Goal: Task Accomplishment & Management: Use online tool/utility

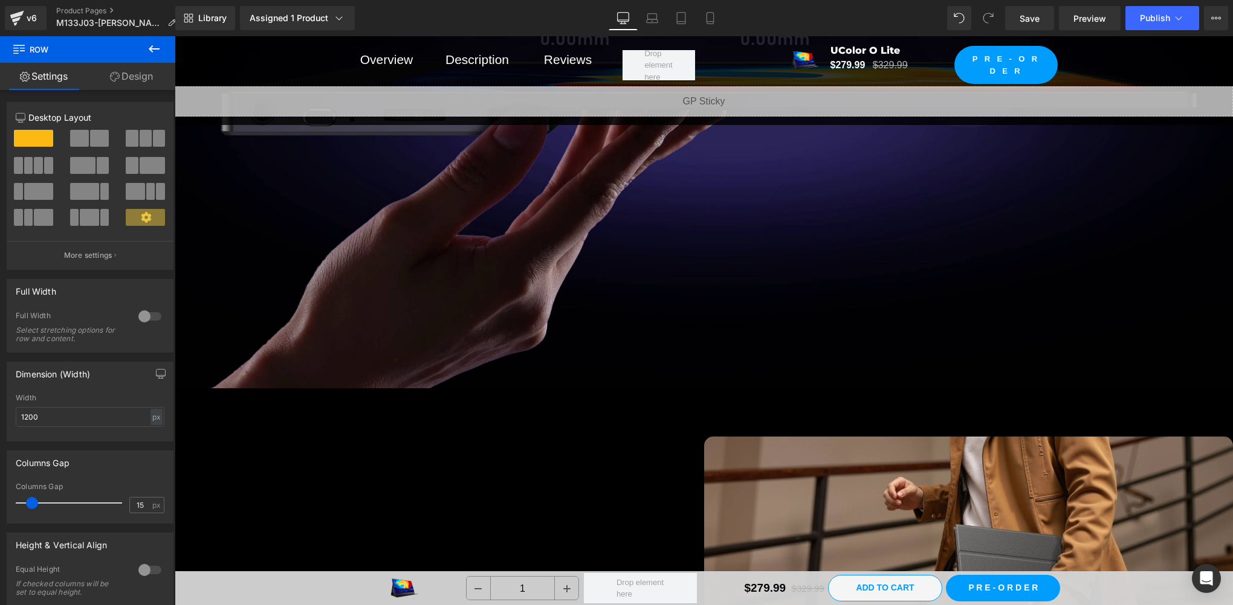
scroll to position [4028, 0]
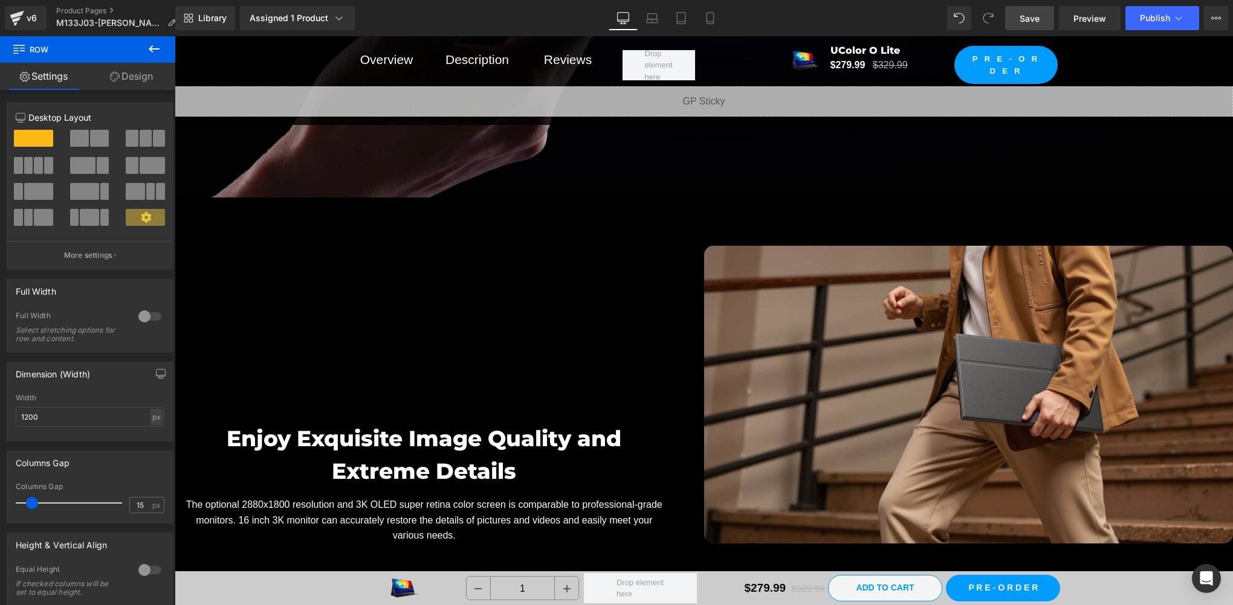
click at [1037, 21] on span "Save" at bounding box center [1029, 18] width 20 height 13
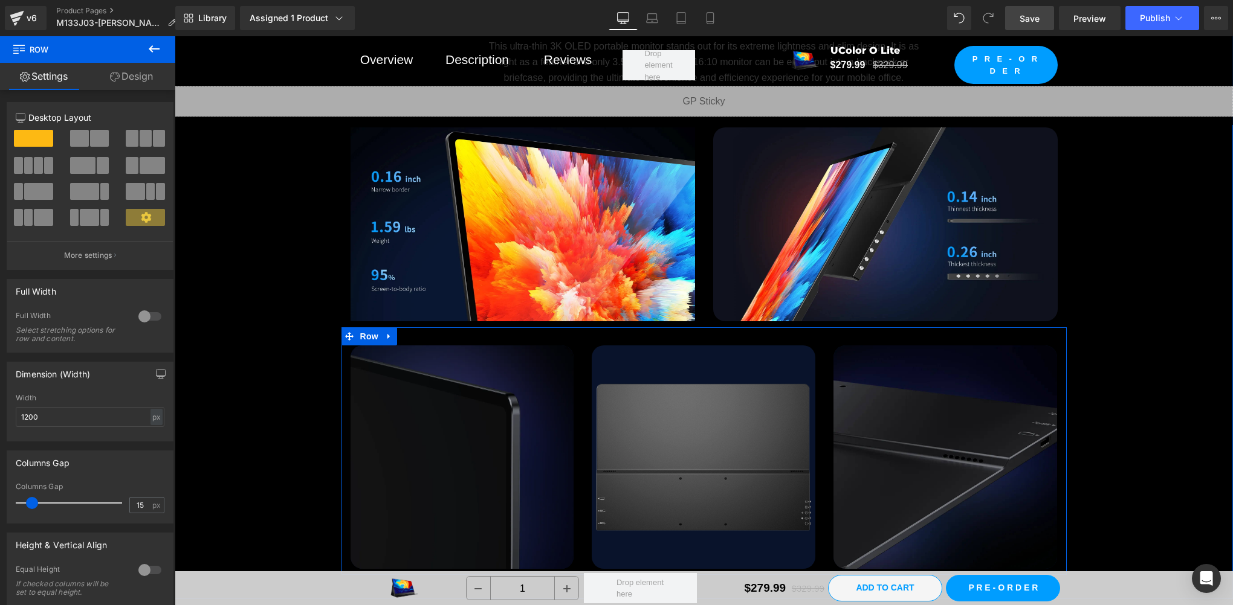
scroll to position [5439, 0]
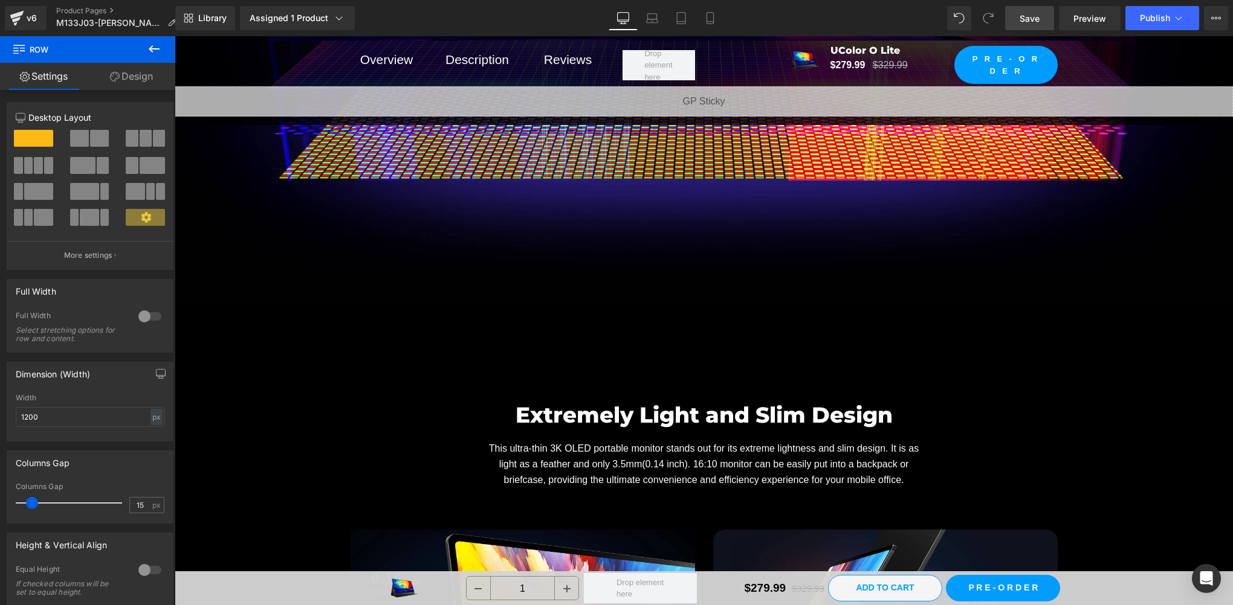
click at [158, 47] on icon at bounding box center [154, 49] width 15 height 15
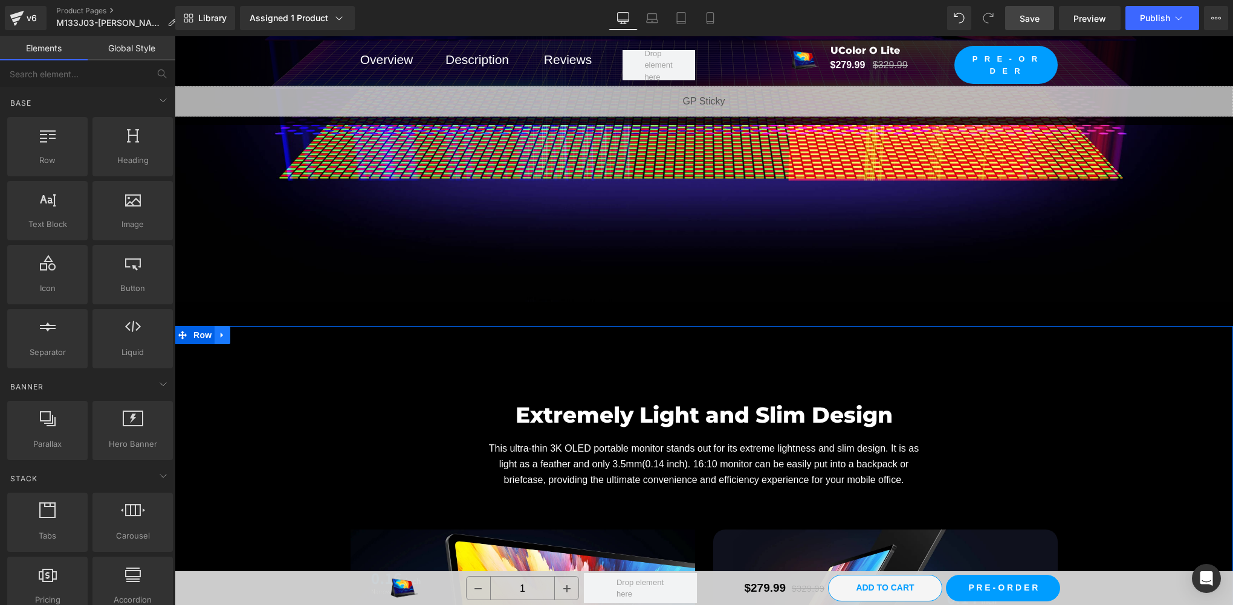
click at [218, 337] on icon at bounding box center [222, 335] width 8 height 9
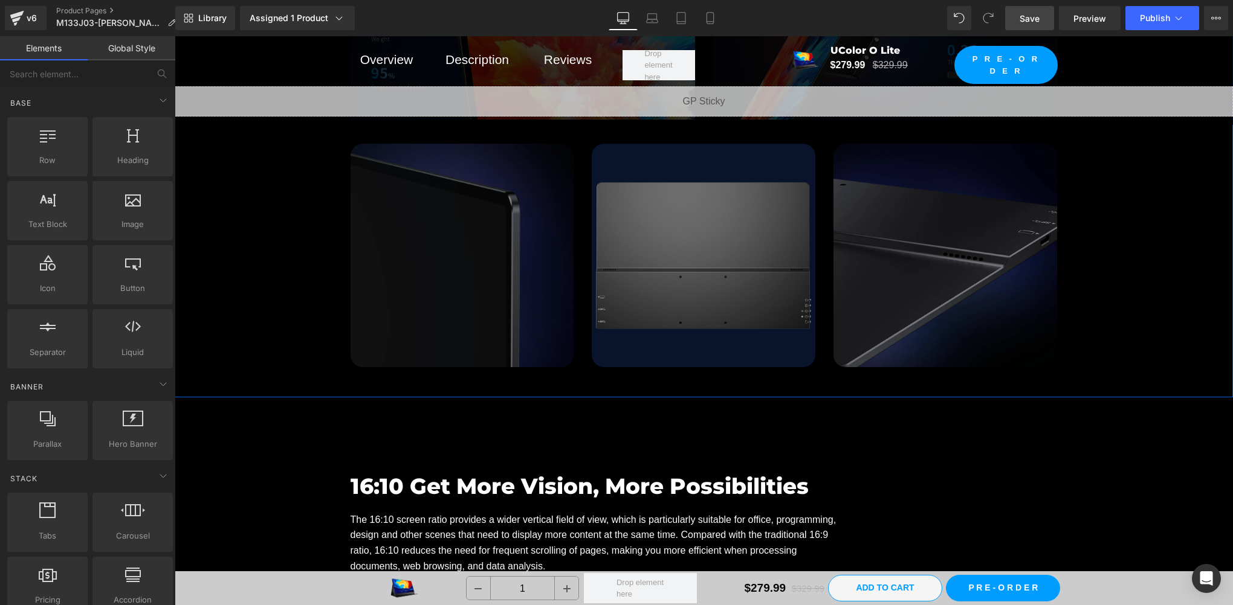
scroll to position [5640, 0]
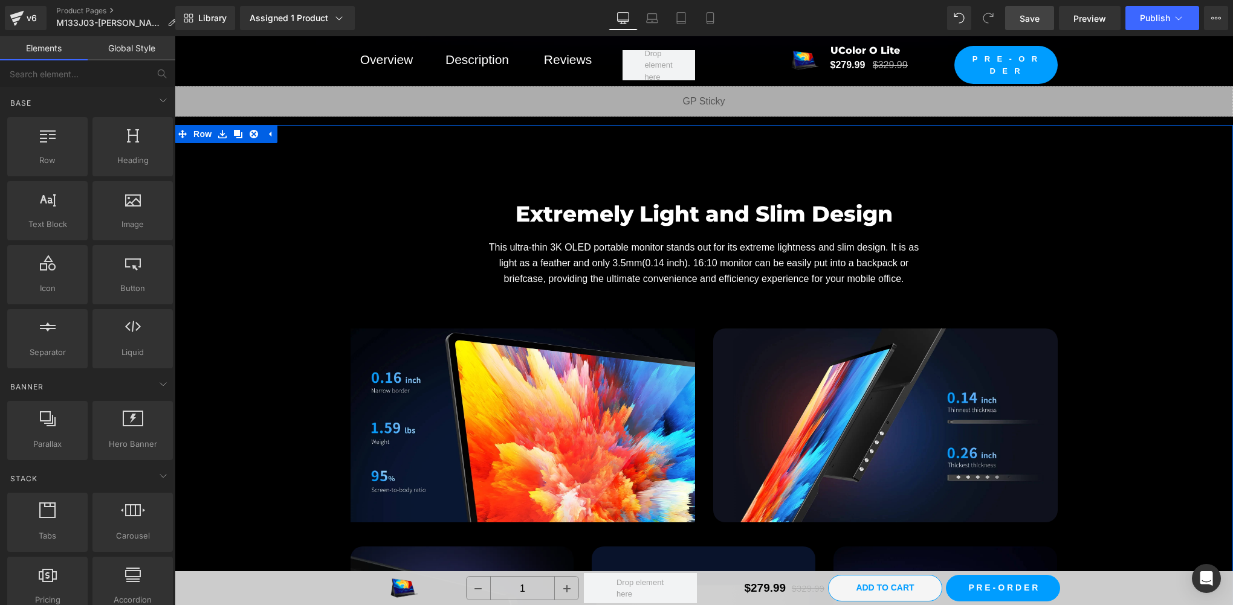
drag, startPoint x: 232, startPoint y: 126, endPoint x: 307, endPoint y: 243, distance: 139.1
click at [234, 130] on icon at bounding box center [238, 134] width 8 height 9
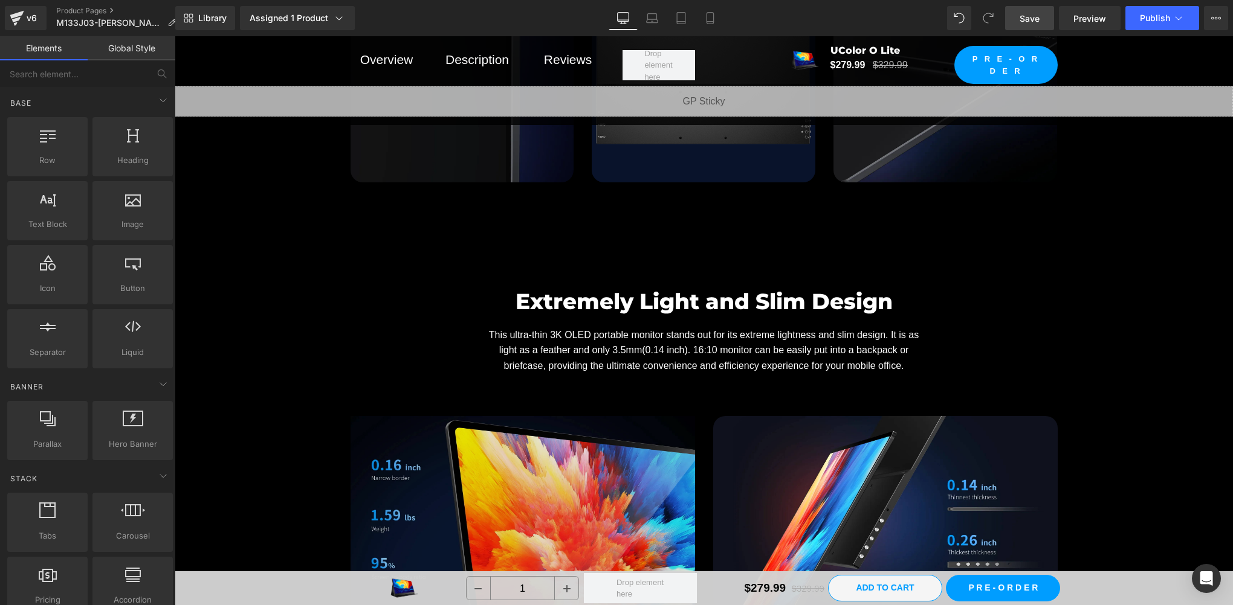
scroll to position [5748, 0]
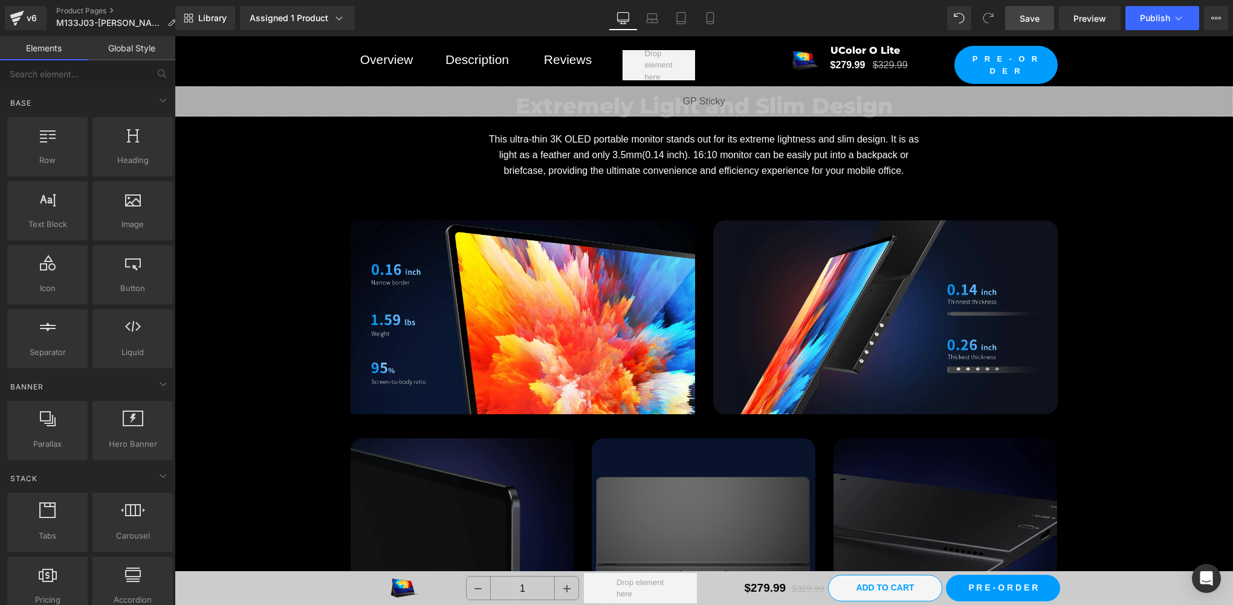
click at [324, 319] on div "Extremely Light and Slim Design Heading This ultra-thin 3K OLED portable monito…" at bounding box center [704, 366] width 1058 height 602
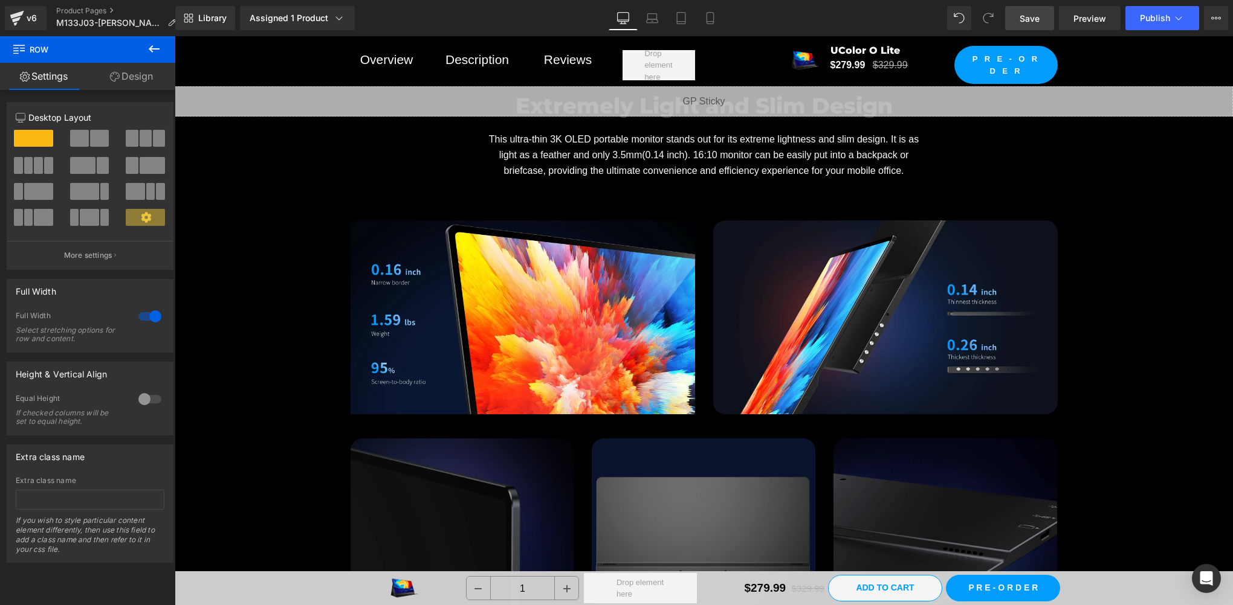
click at [152, 51] on icon at bounding box center [154, 48] width 11 height 7
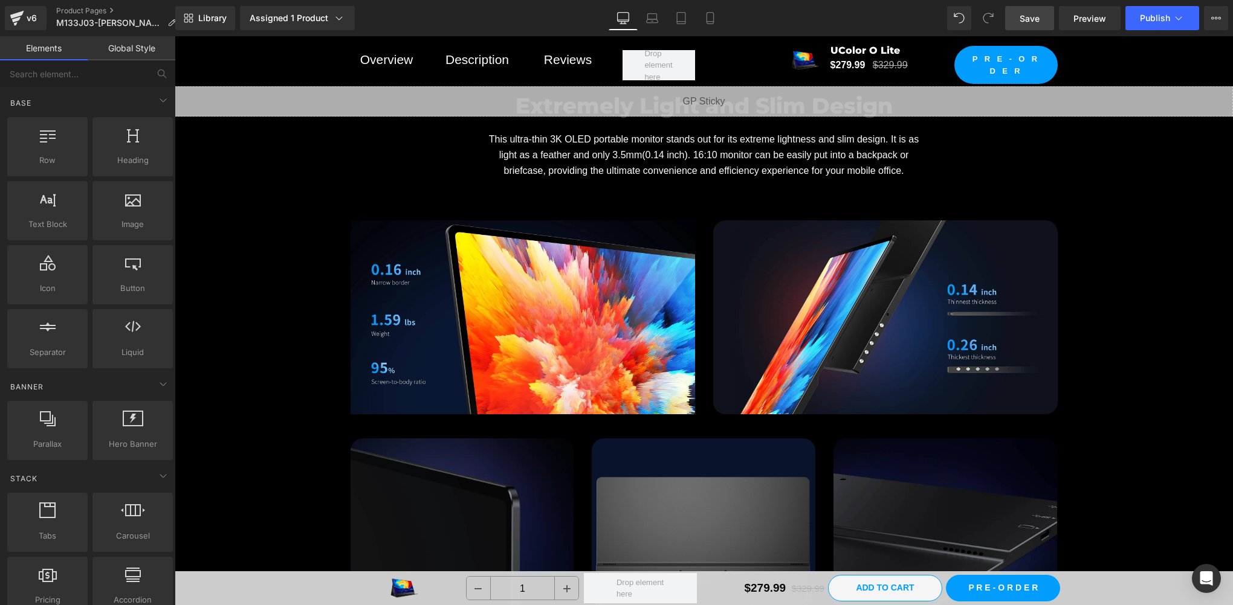
scroll to position [5547, 0]
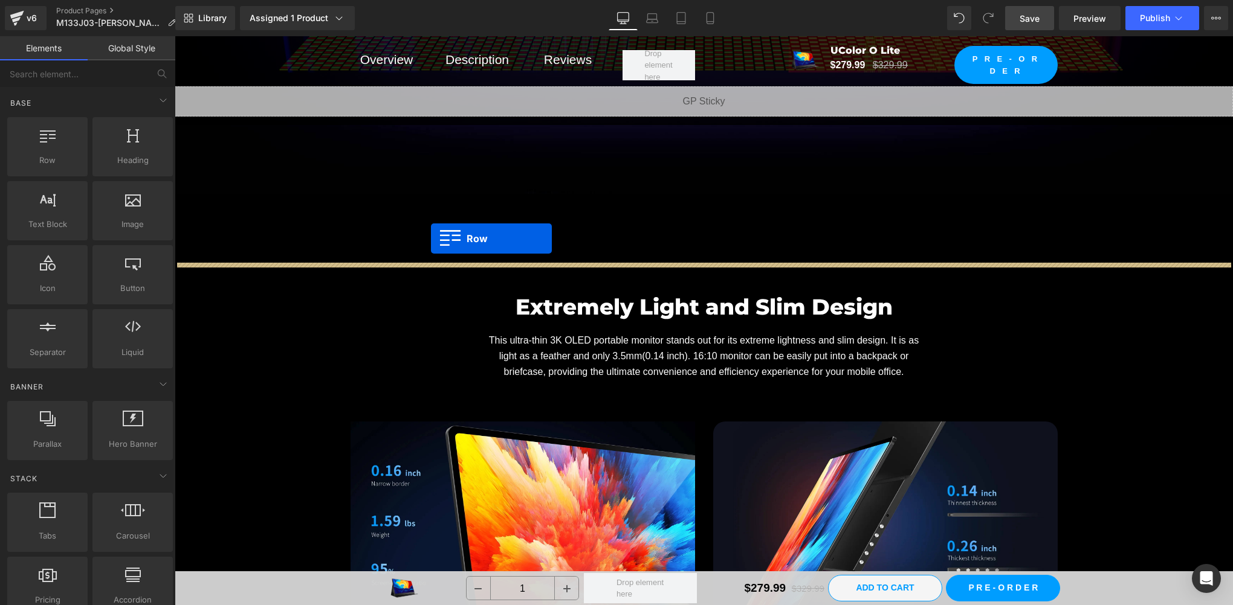
drag, startPoint x: 217, startPoint y: 197, endPoint x: 431, endPoint y: 239, distance: 217.9
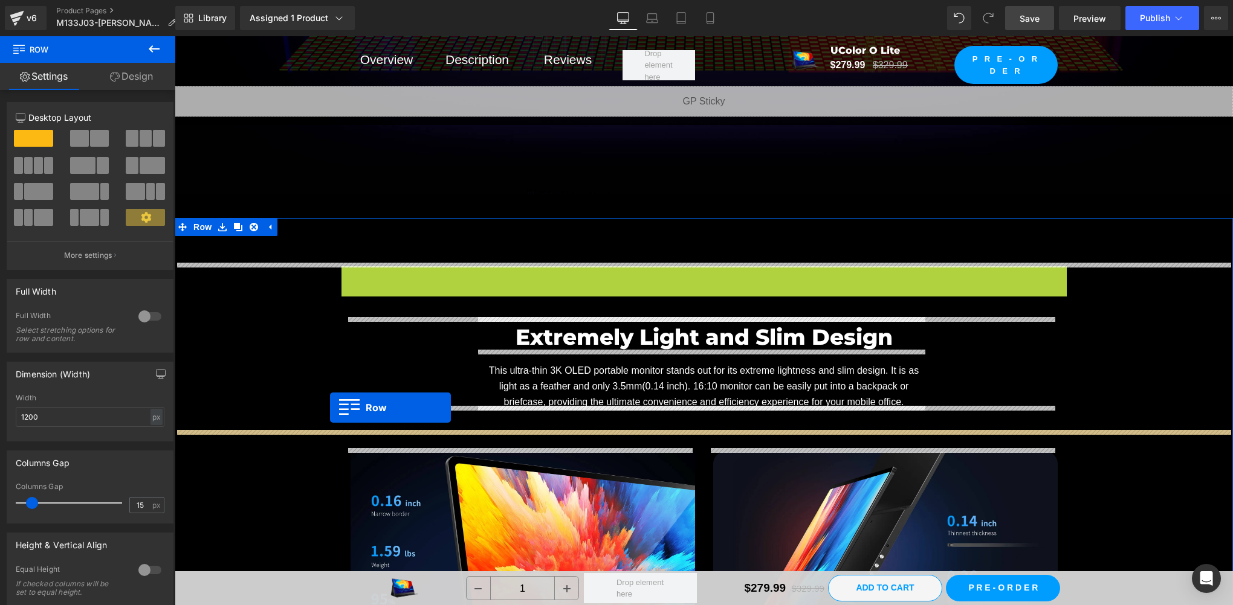
drag, startPoint x: 347, startPoint y: 273, endPoint x: 330, endPoint y: 408, distance: 136.5
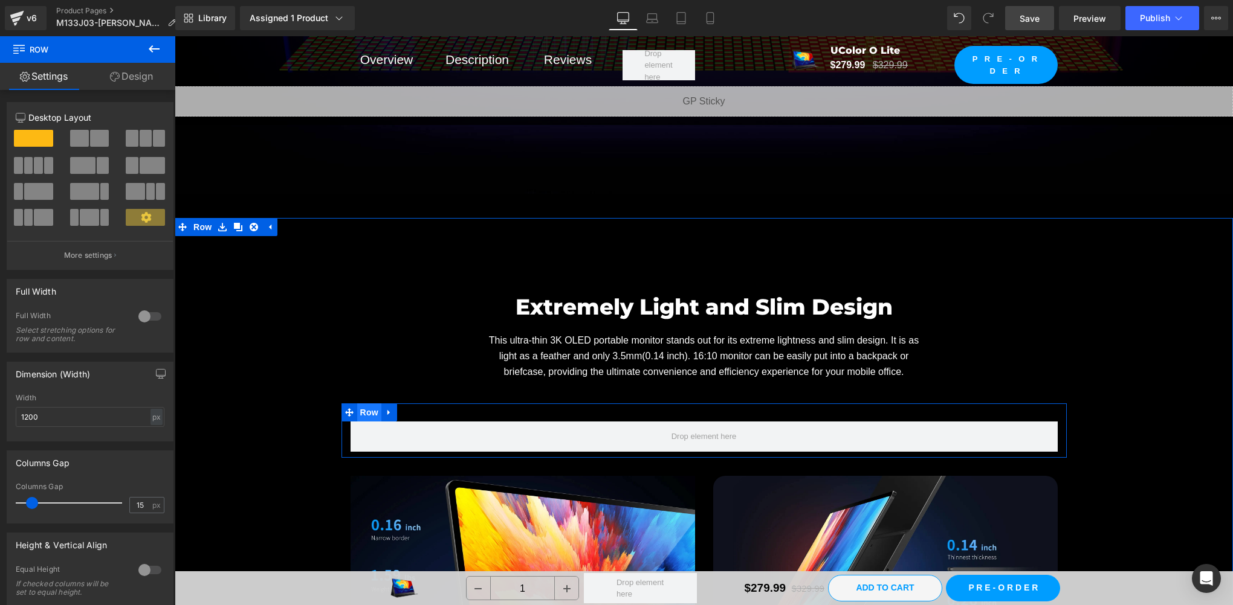
click at [364, 409] on span "Row" at bounding box center [369, 413] width 24 height 18
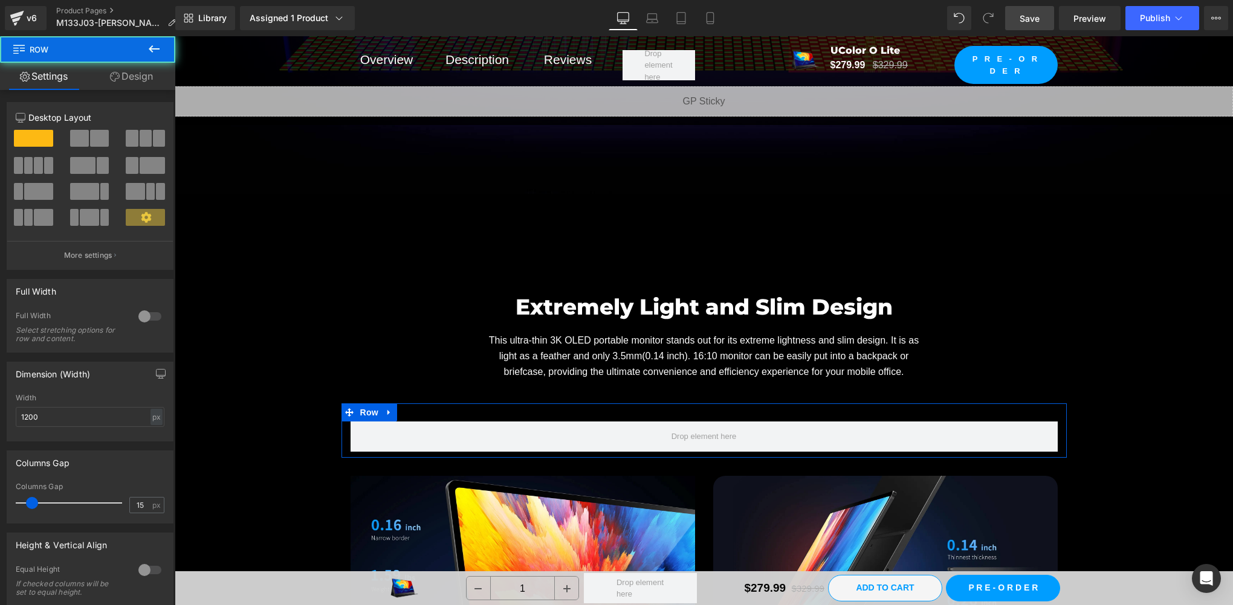
click at [135, 312] on div at bounding box center [149, 316] width 29 height 19
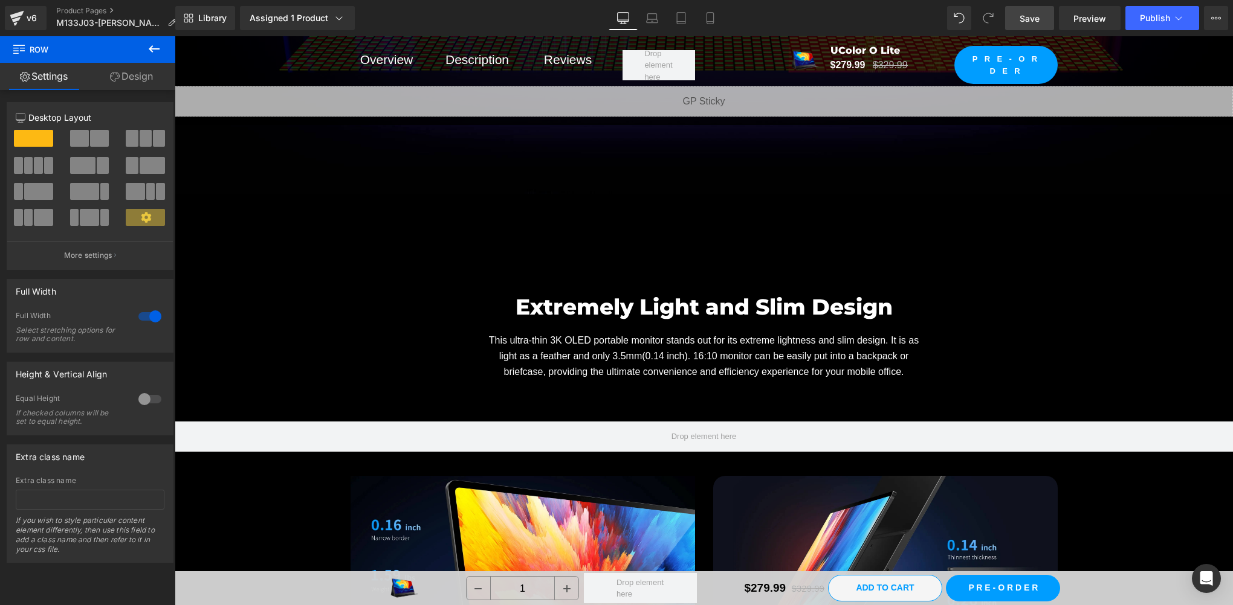
drag, startPoint x: 158, startPoint y: 50, endPoint x: 120, endPoint y: 92, distance: 57.4
click at [158, 50] on icon at bounding box center [154, 48] width 11 height 7
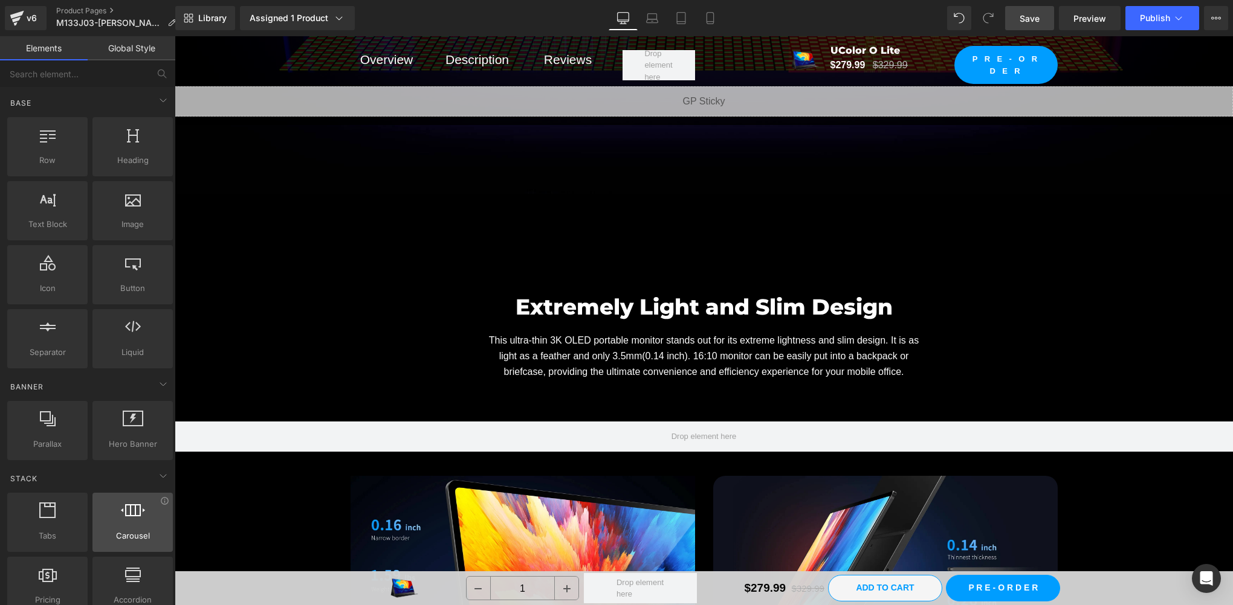
scroll to position [201, 0]
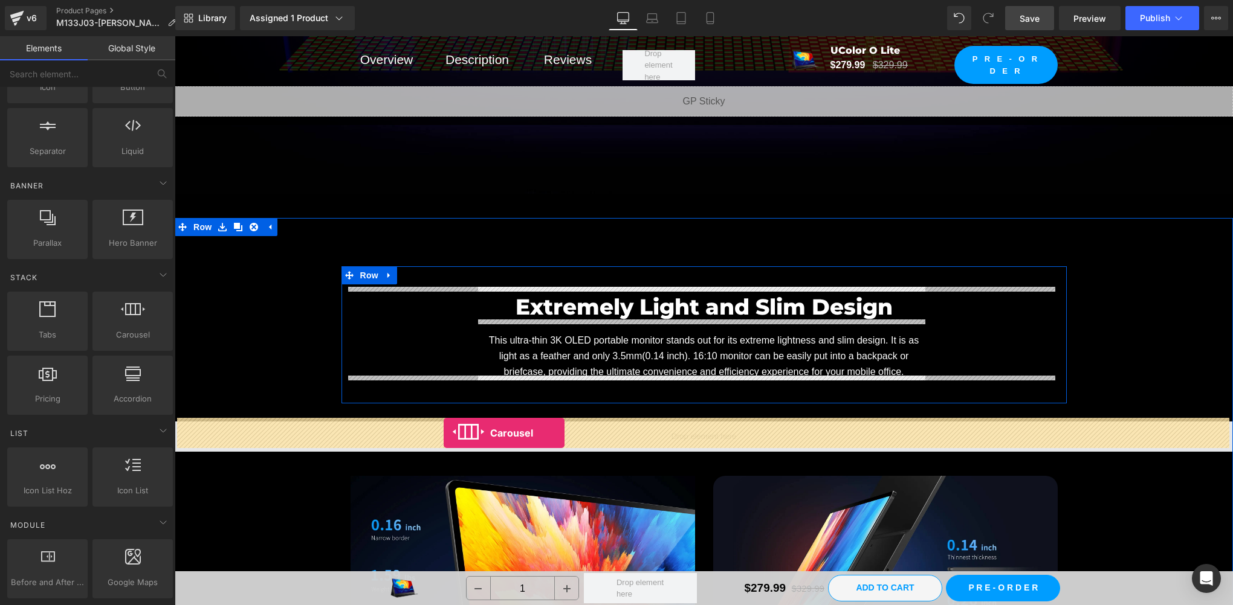
drag, startPoint x: 341, startPoint y: 351, endPoint x: 444, endPoint y: 433, distance: 131.1
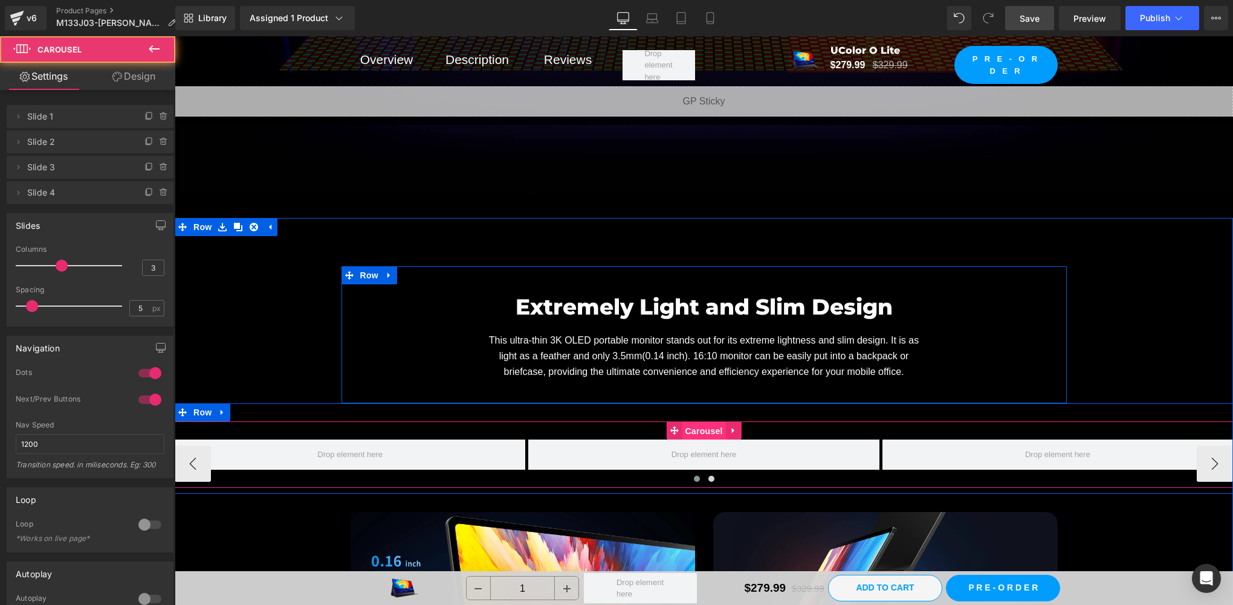
click at [694, 431] on span "Carousel" at bounding box center [704, 431] width 44 height 18
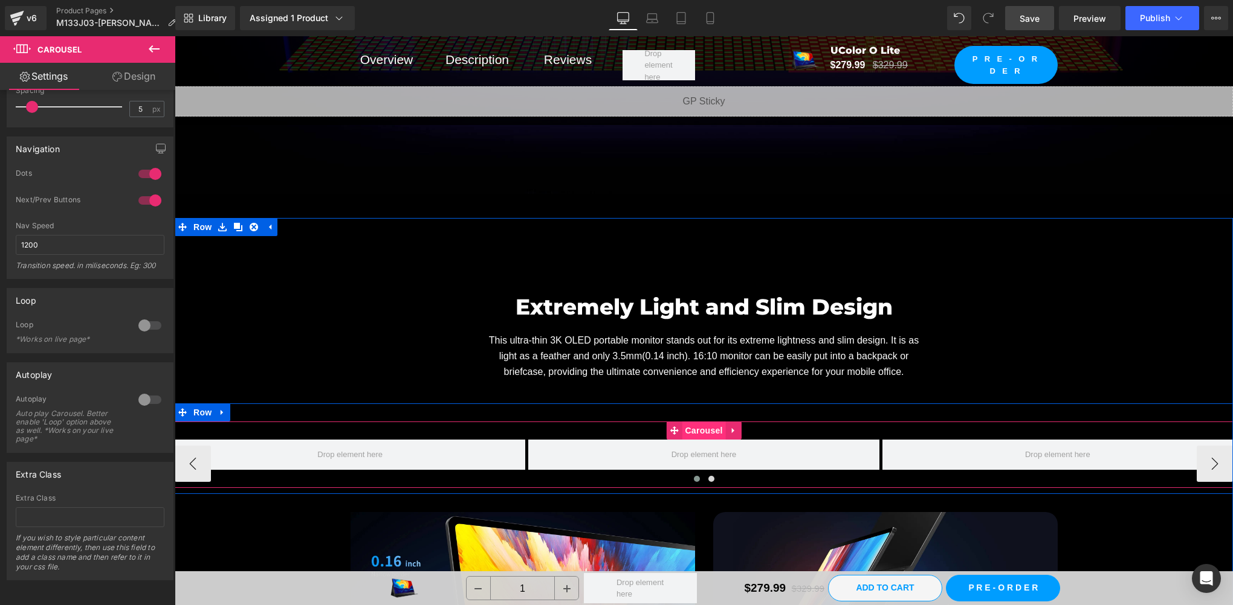
click at [702, 427] on span "Carousel" at bounding box center [704, 431] width 44 height 18
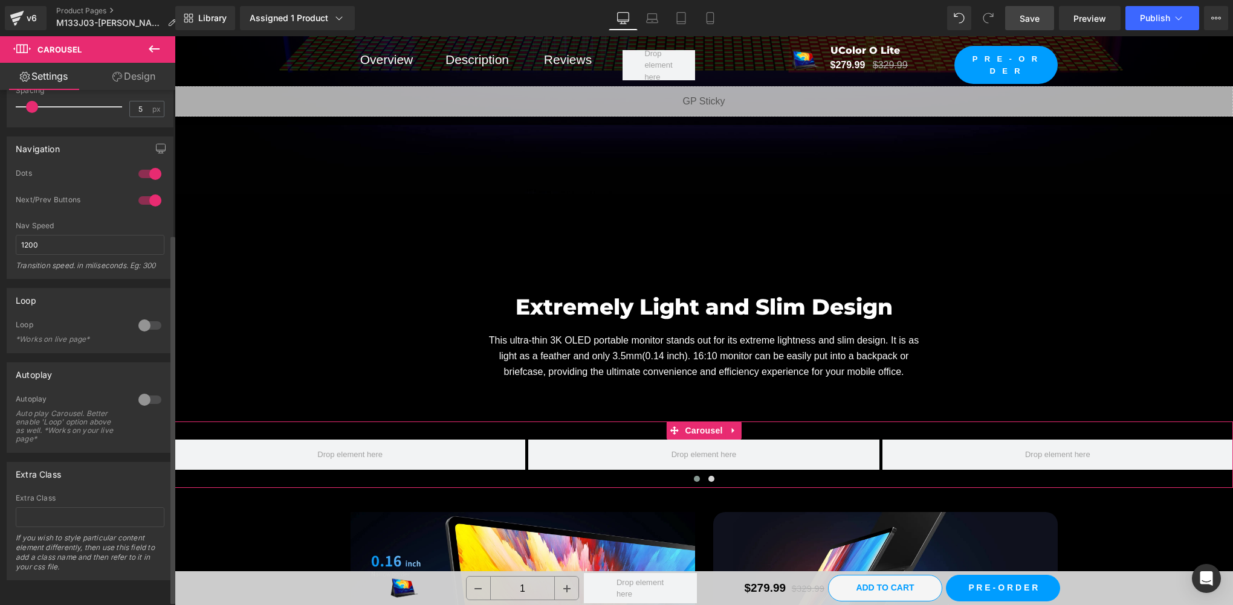
click at [140, 397] on div at bounding box center [149, 399] width 29 height 19
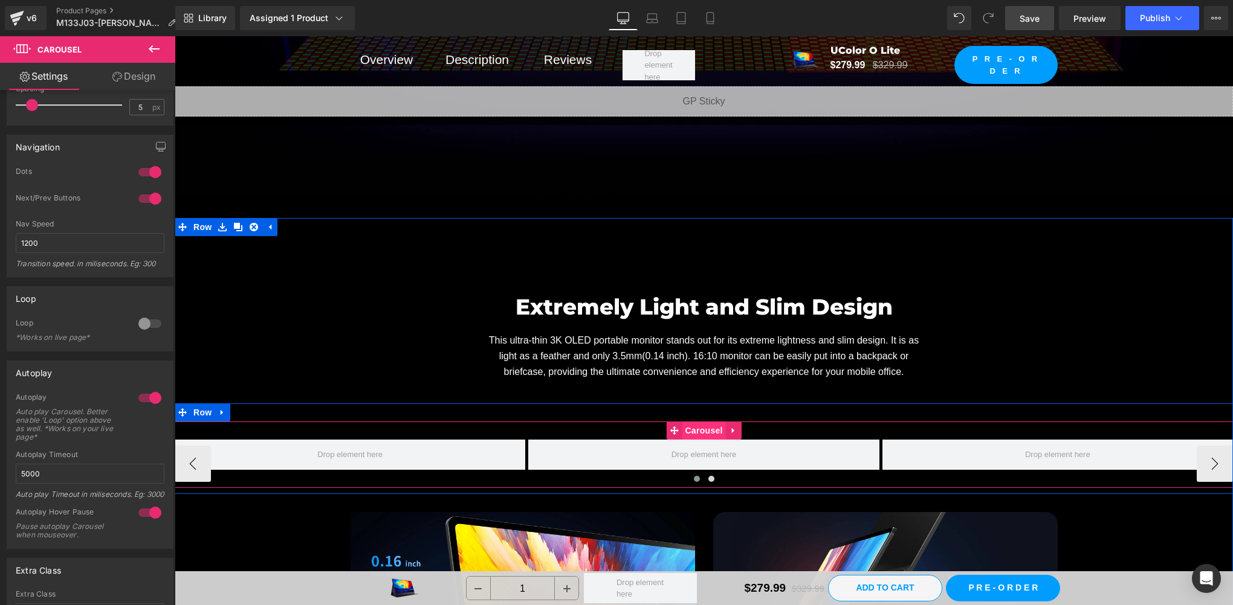
click at [694, 424] on span "Carousel" at bounding box center [704, 431] width 44 height 18
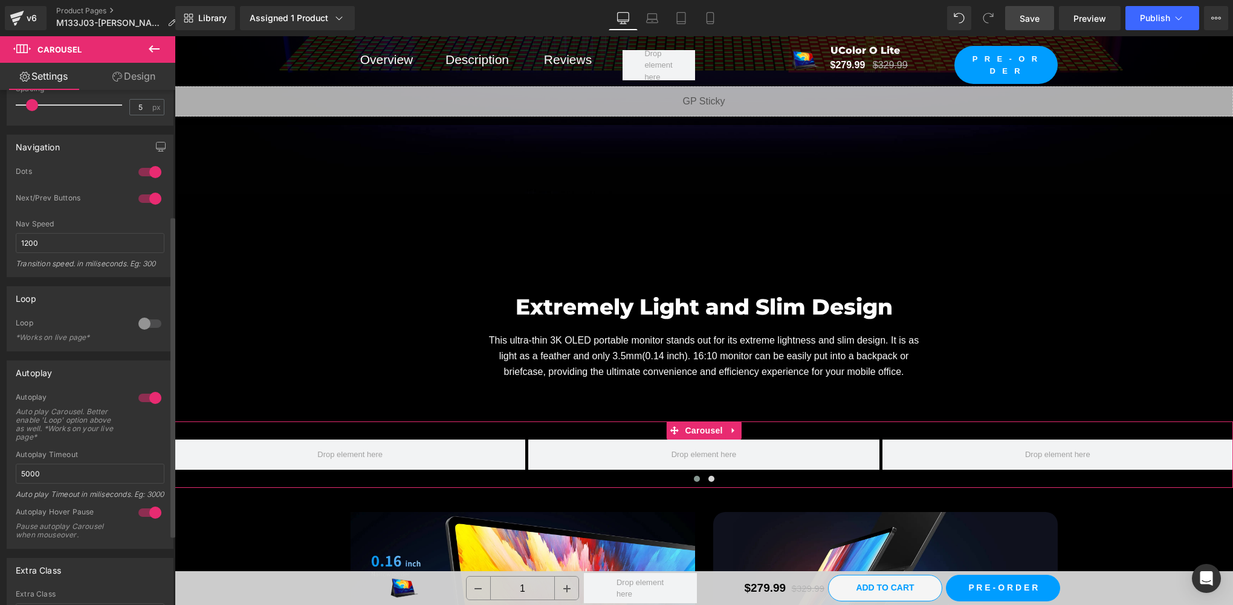
click at [145, 172] on div at bounding box center [149, 172] width 29 height 19
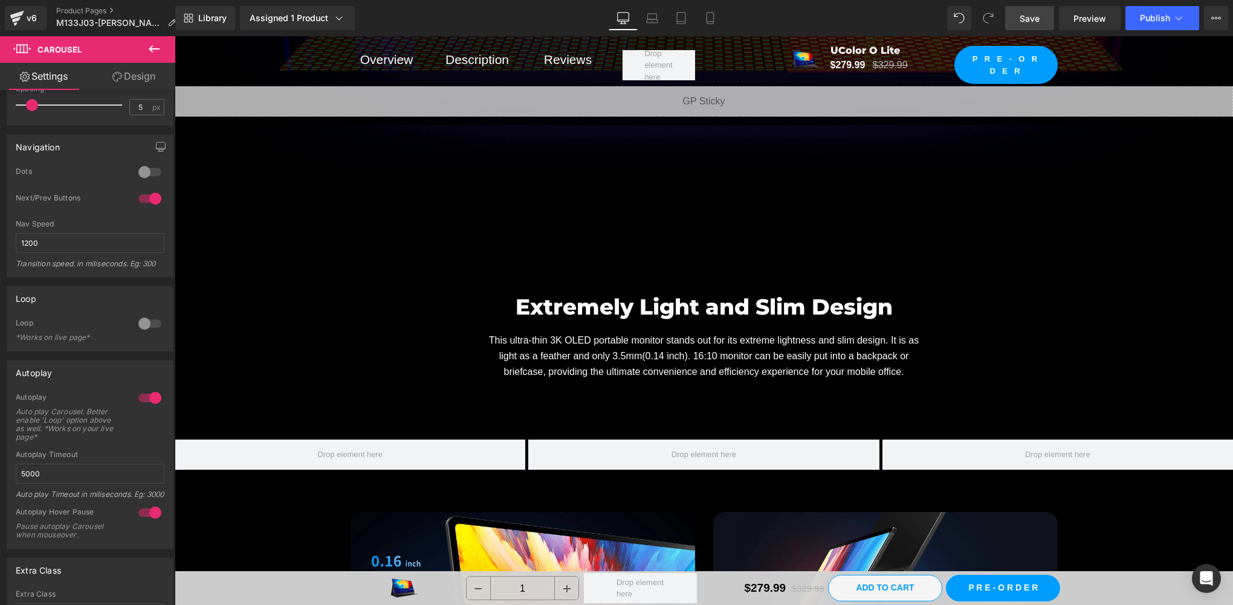
drag, startPoint x: 159, startPoint y: 50, endPoint x: 147, endPoint y: 100, distance: 51.5
click at [159, 50] on icon at bounding box center [154, 49] width 15 height 15
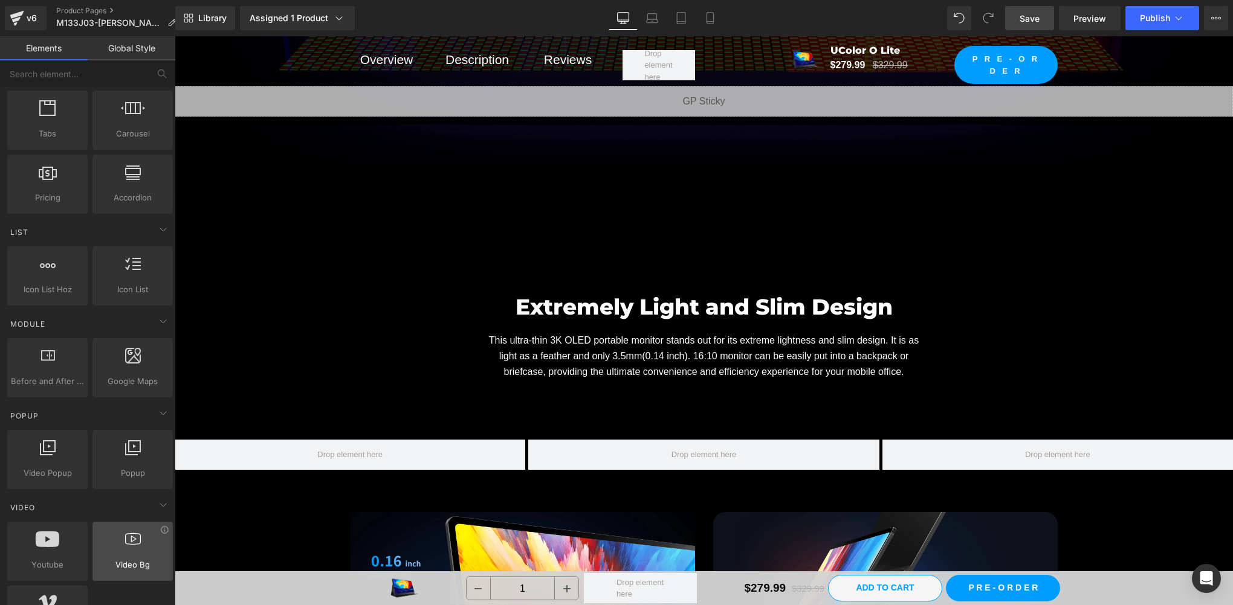
scroll to position [604, 0]
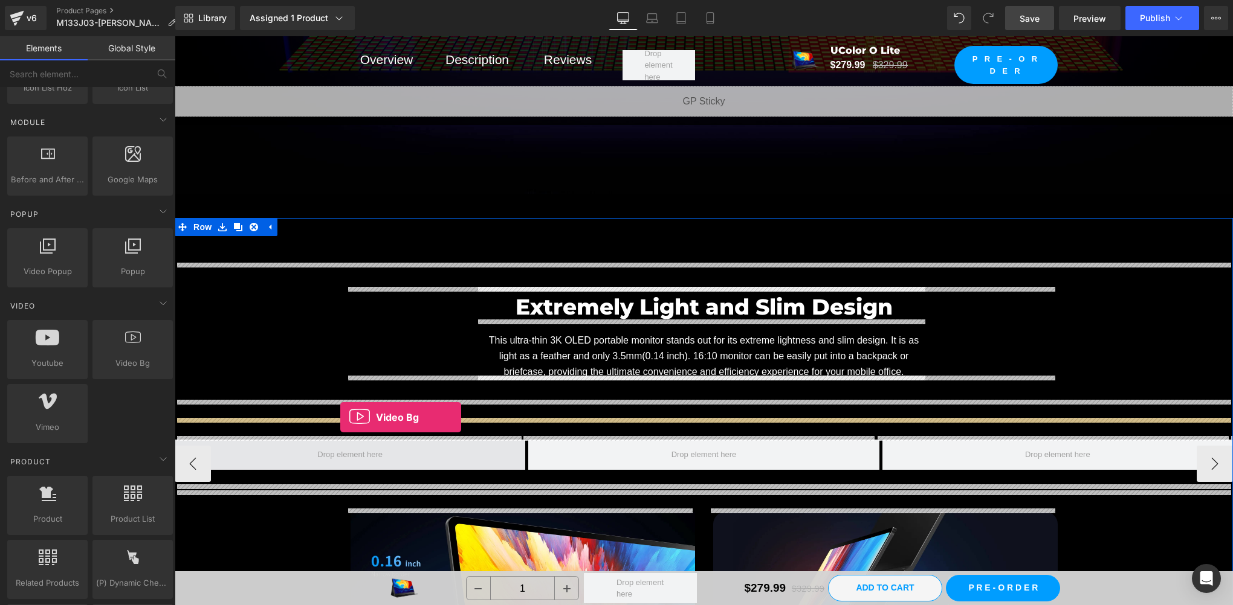
drag, startPoint x: 298, startPoint y: 398, endPoint x: 332, endPoint y: 450, distance: 62.5
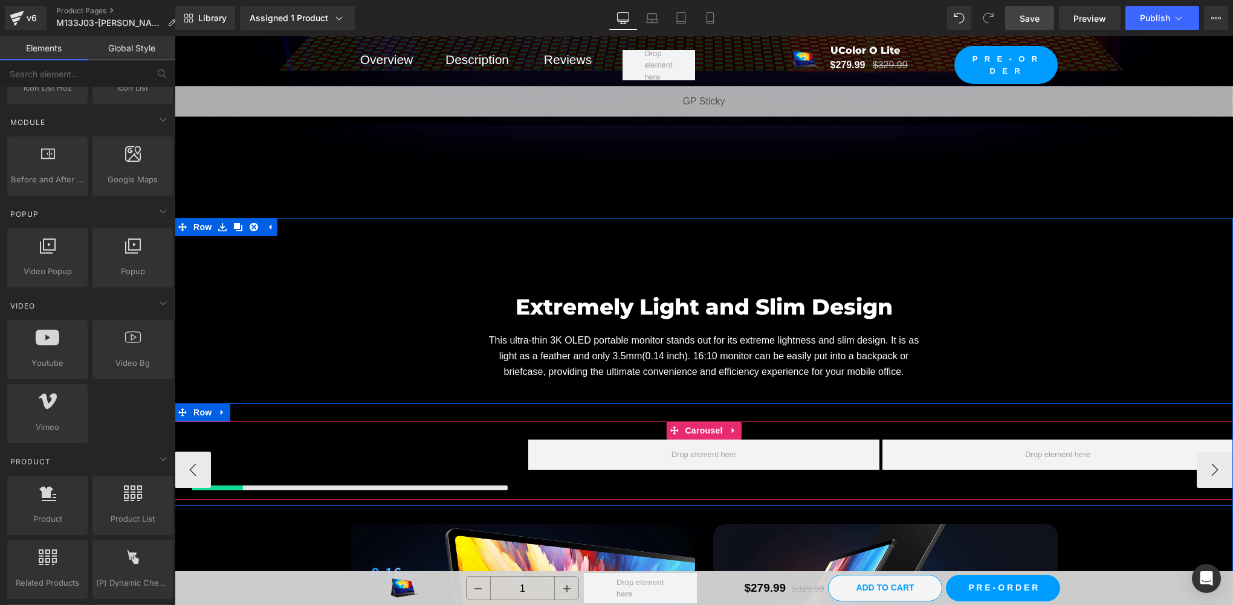
click at [331, 450] on div at bounding box center [350, 470] width 350 height 60
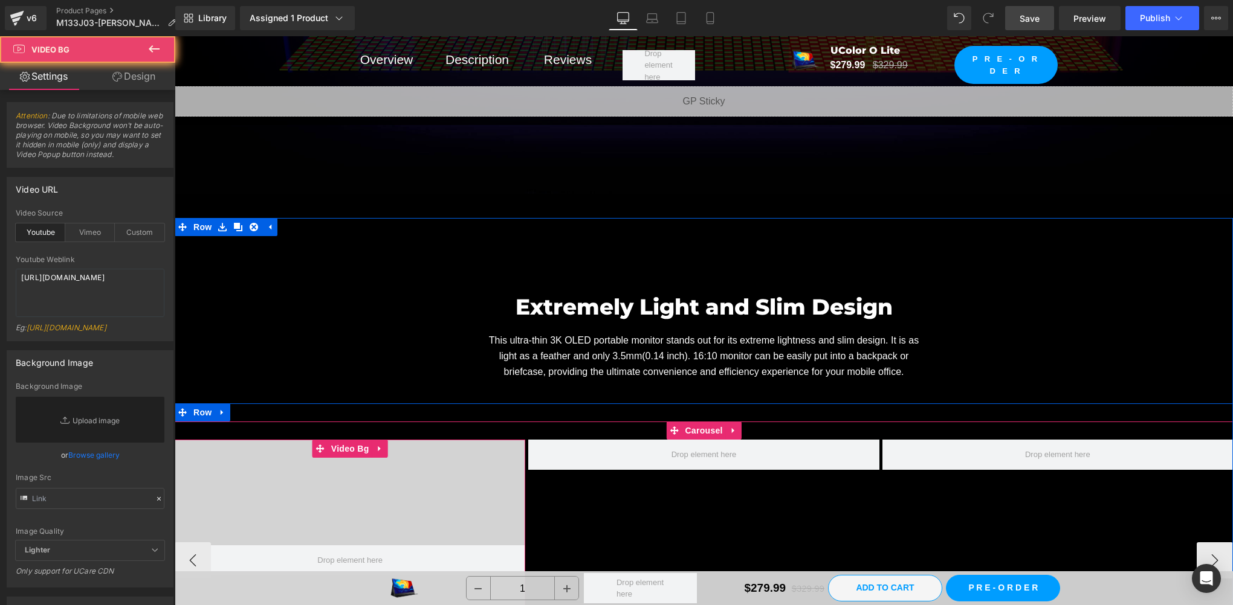
scroll to position [5748, 0]
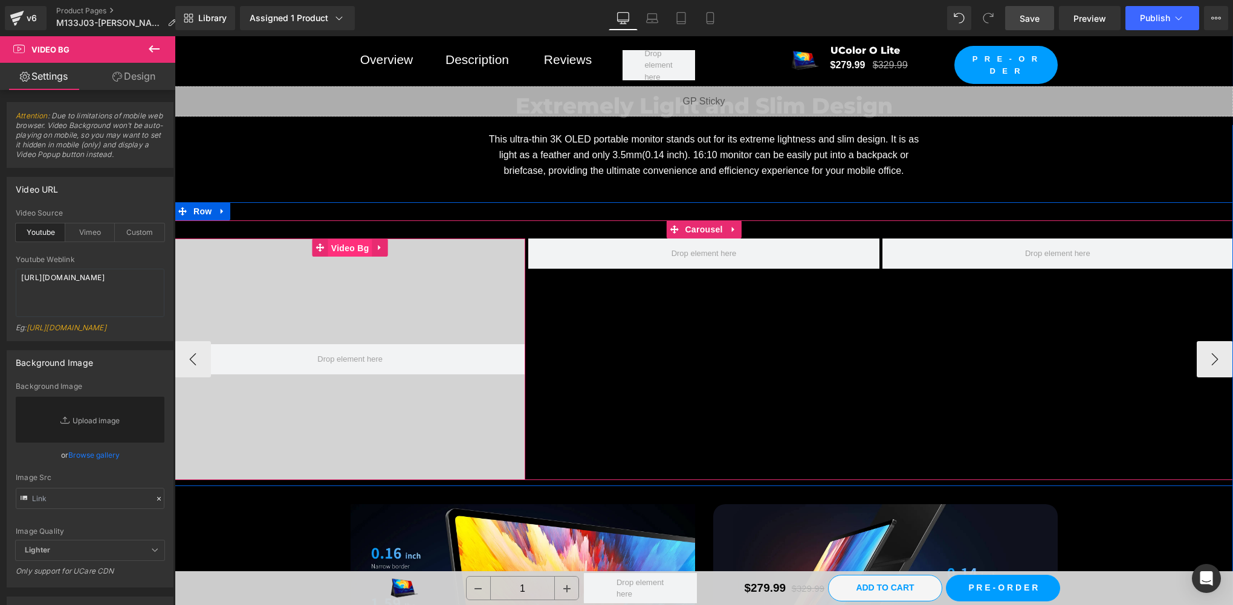
click at [336, 240] on span "Video Bg" at bounding box center [350, 248] width 44 height 18
click at [344, 250] on span "Video Bg" at bounding box center [350, 248] width 44 height 18
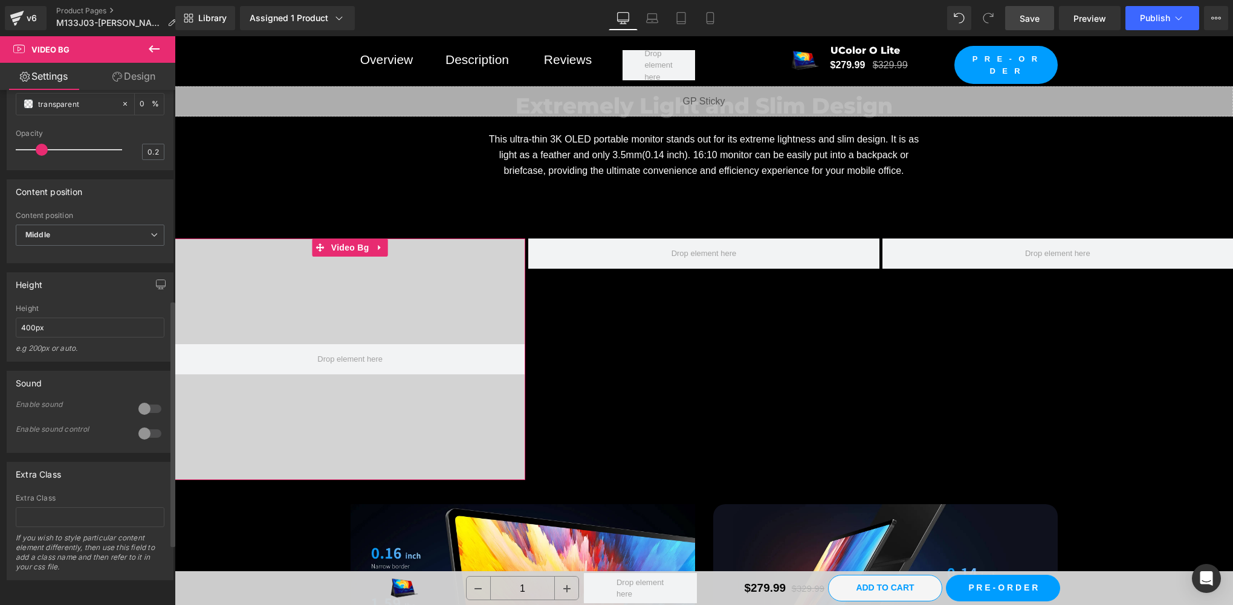
scroll to position [365, 0]
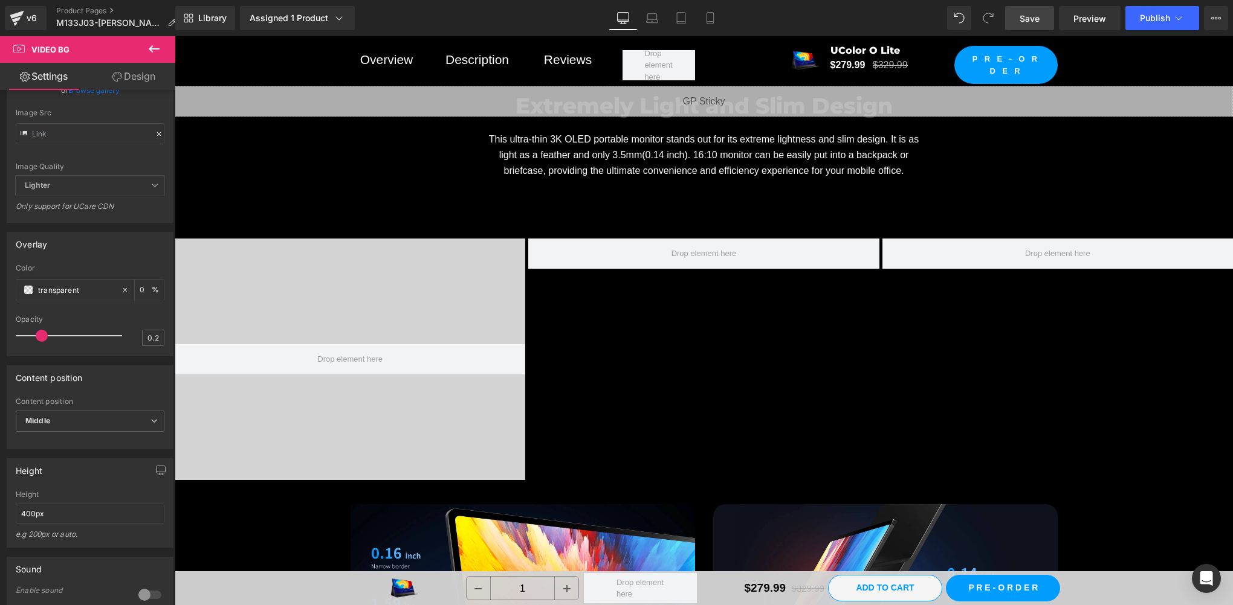
click at [162, 45] on button at bounding box center [154, 49] width 42 height 27
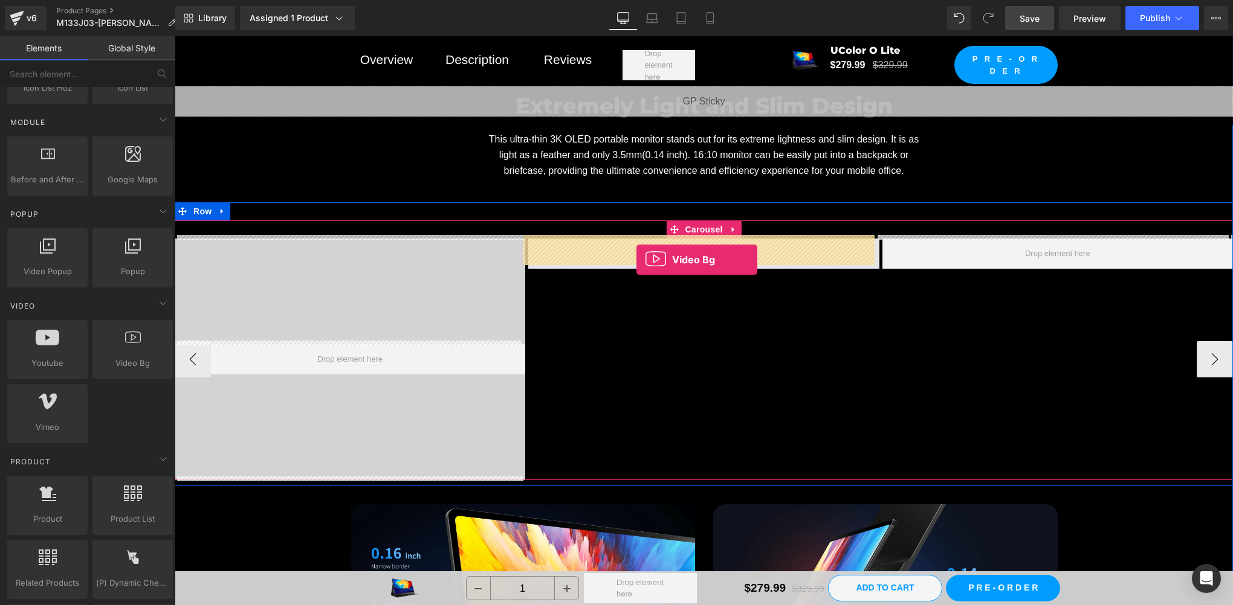
drag, startPoint x: 313, startPoint y: 392, endPoint x: 636, endPoint y: 260, distance: 349.1
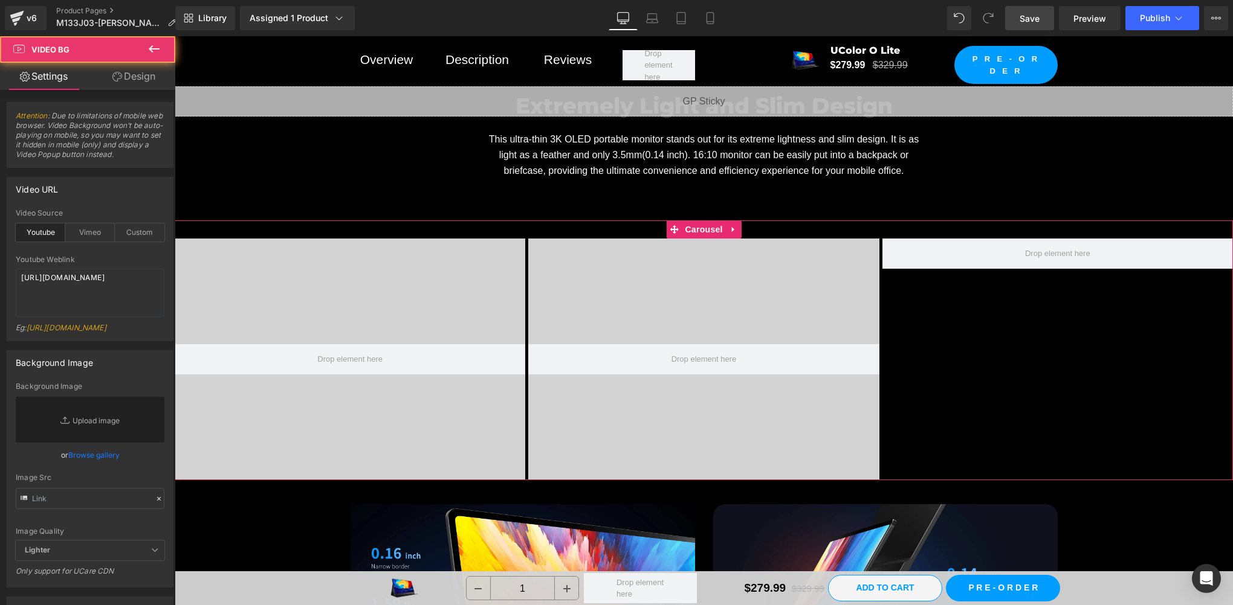
drag, startPoint x: 155, startPoint y: 54, endPoint x: 153, endPoint y: 65, distance: 11.0
click at [155, 54] on icon at bounding box center [154, 49] width 15 height 15
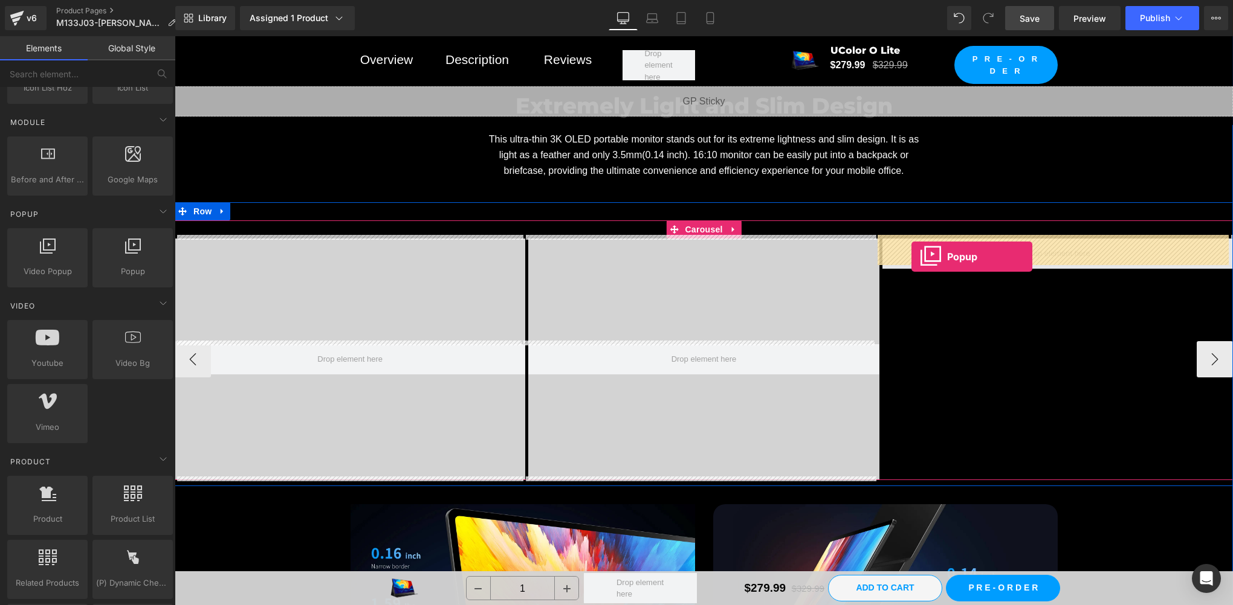
drag, startPoint x: 317, startPoint y: 308, endPoint x: 922, endPoint y: 257, distance: 607.0
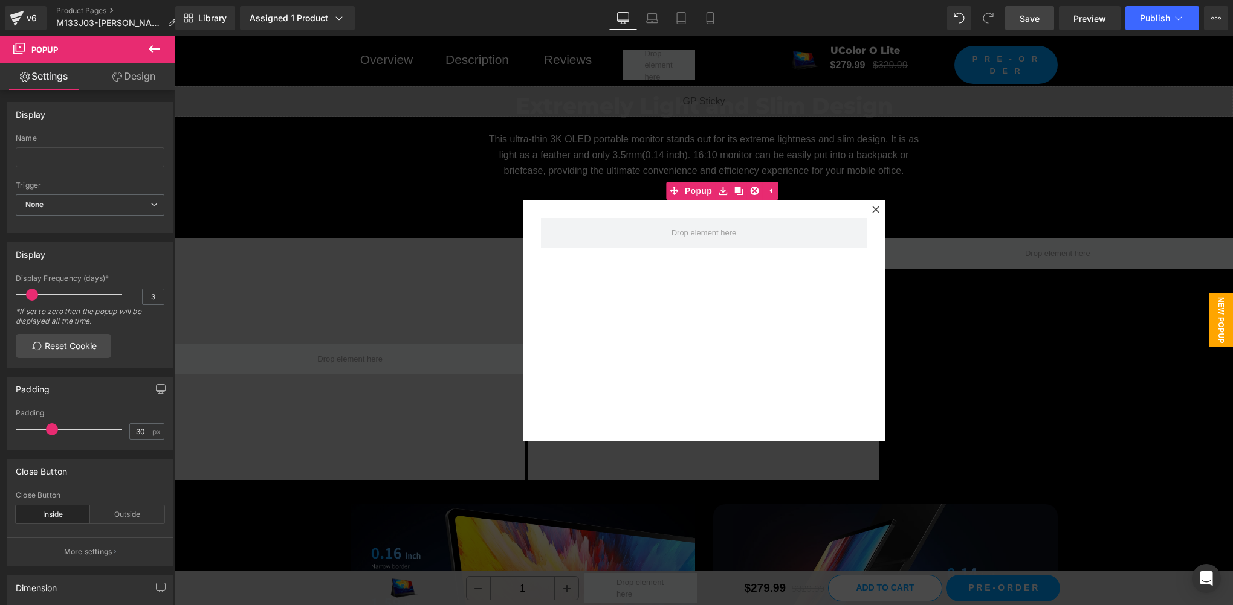
click at [872, 209] on icon at bounding box center [875, 209] width 7 height 7
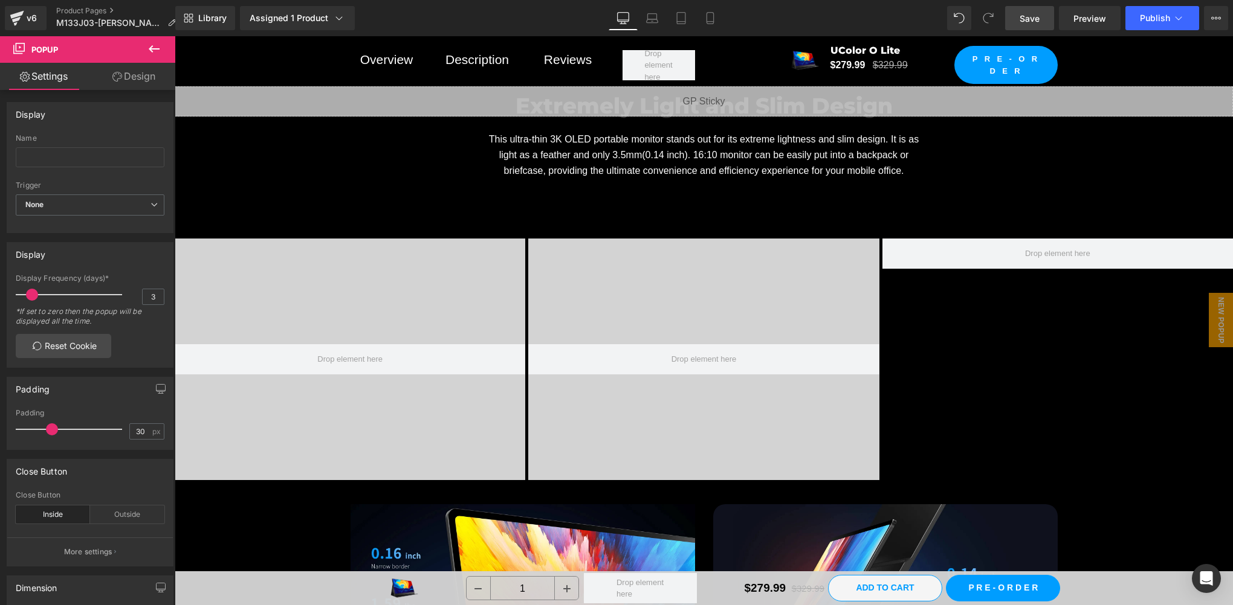
click at [150, 53] on icon at bounding box center [154, 49] width 15 height 15
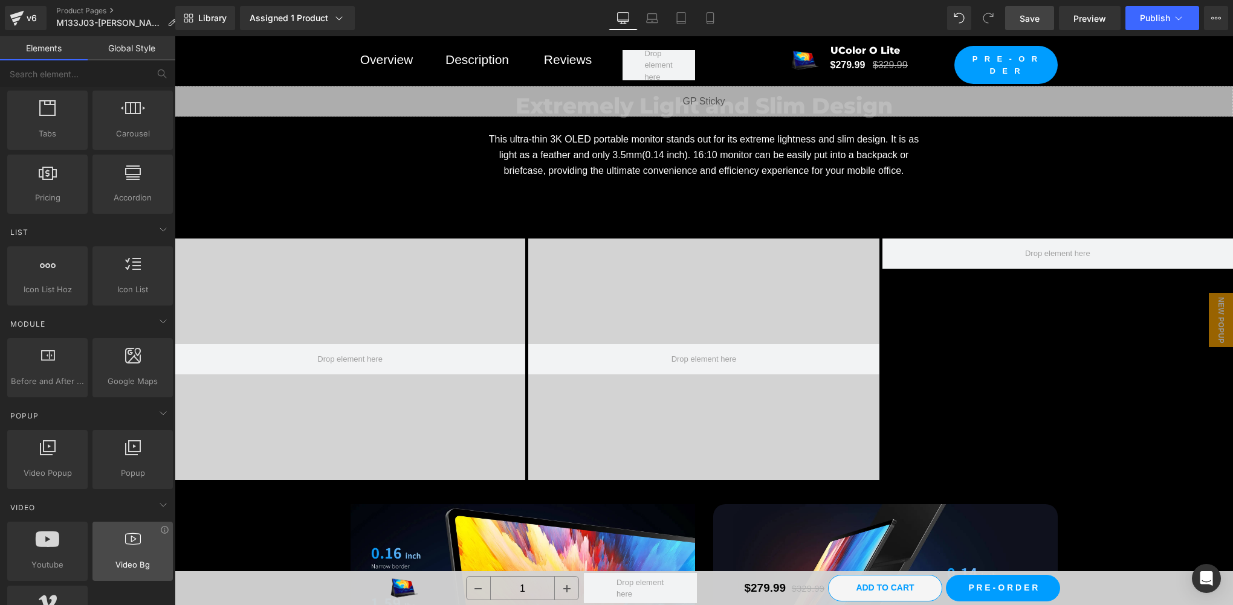
scroll to position [604, 0]
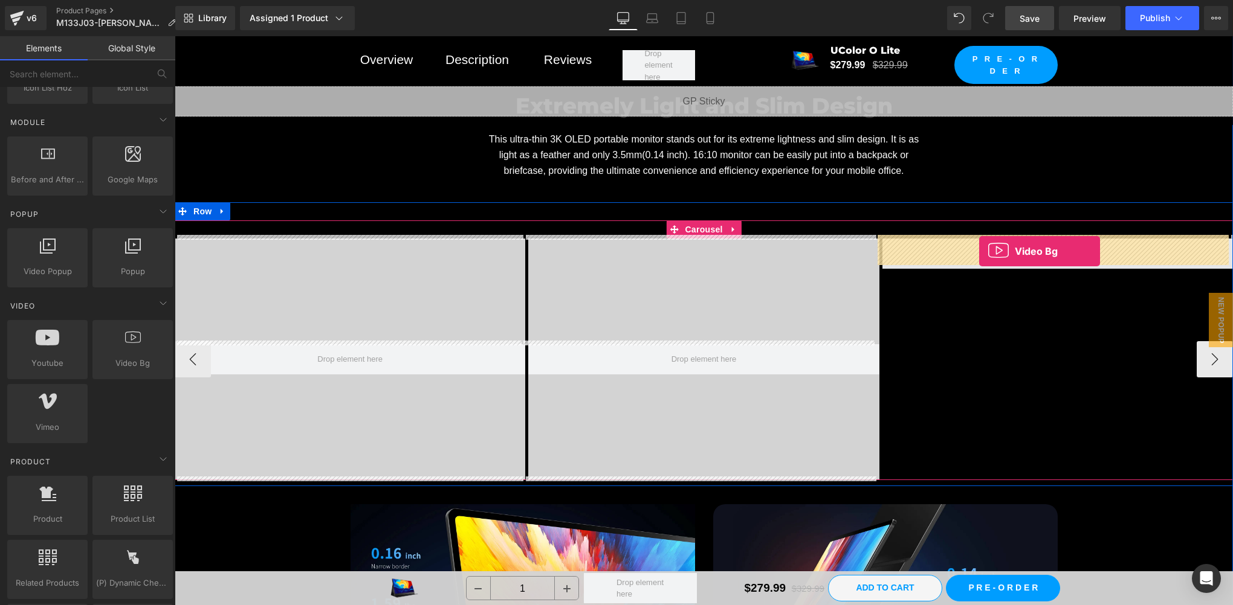
drag, startPoint x: 301, startPoint y: 386, endPoint x: 979, endPoint y: 251, distance: 691.2
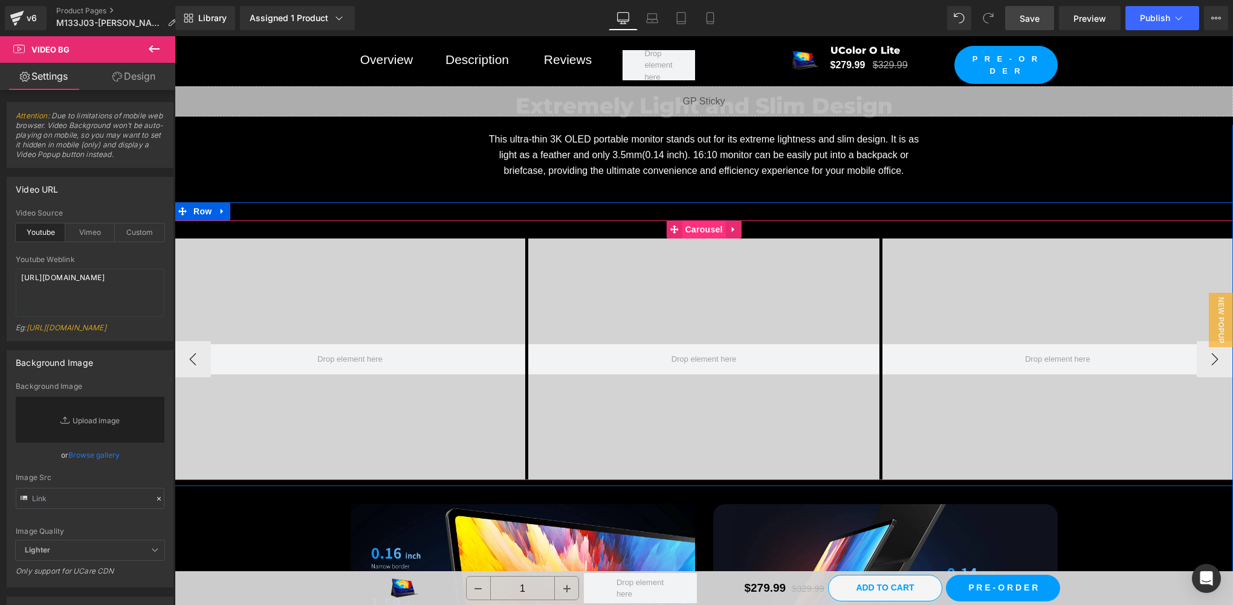
click at [699, 231] on span "Carousel" at bounding box center [704, 230] width 44 height 18
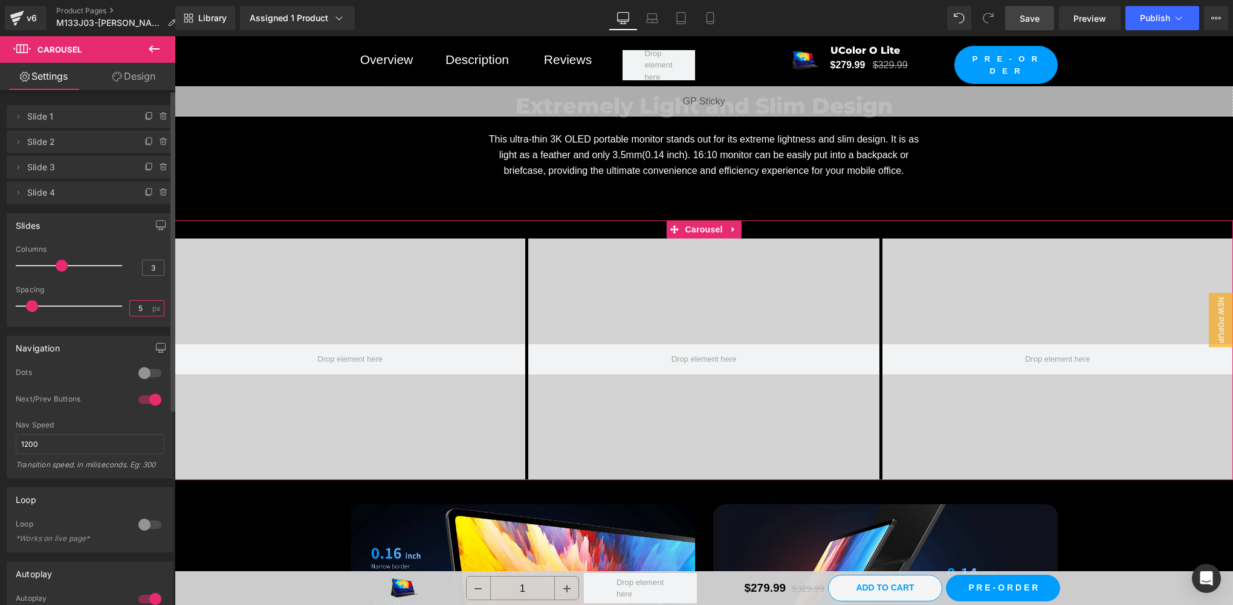
scroll to position [0, 0]
drag, startPoint x: 140, startPoint y: 306, endPoint x: 71, endPoint y: 315, distance: 69.6
click at [71, 315] on div "Spacing 5 px" at bounding box center [90, 306] width 149 height 40
type input "10"
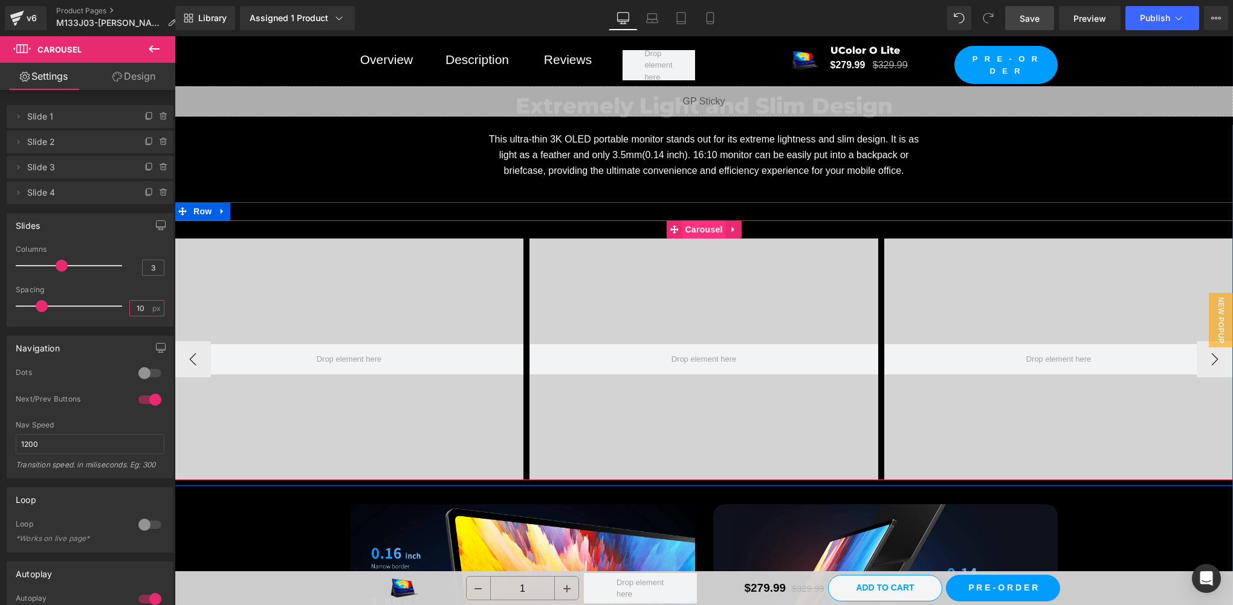
click at [702, 224] on span "Carousel" at bounding box center [704, 230] width 44 height 18
click at [193, 214] on span "Row" at bounding box center [202, 211] width 24 height 18
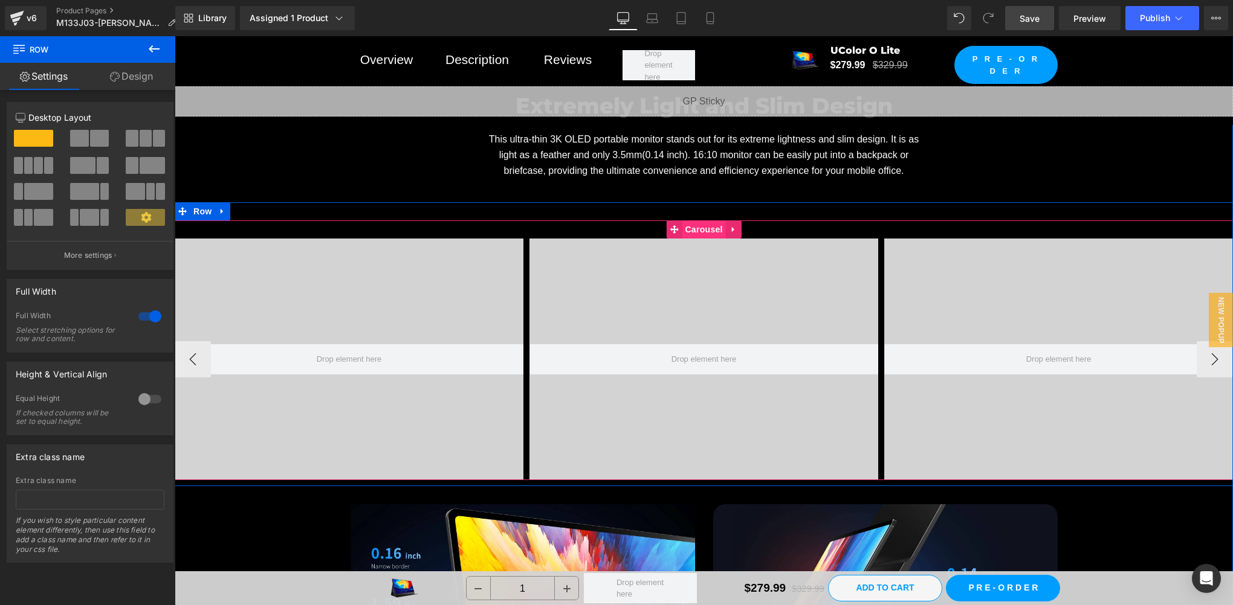
click at [692, 228] on span "Carousel" at bounding box center [704, 230] width 44 height 18
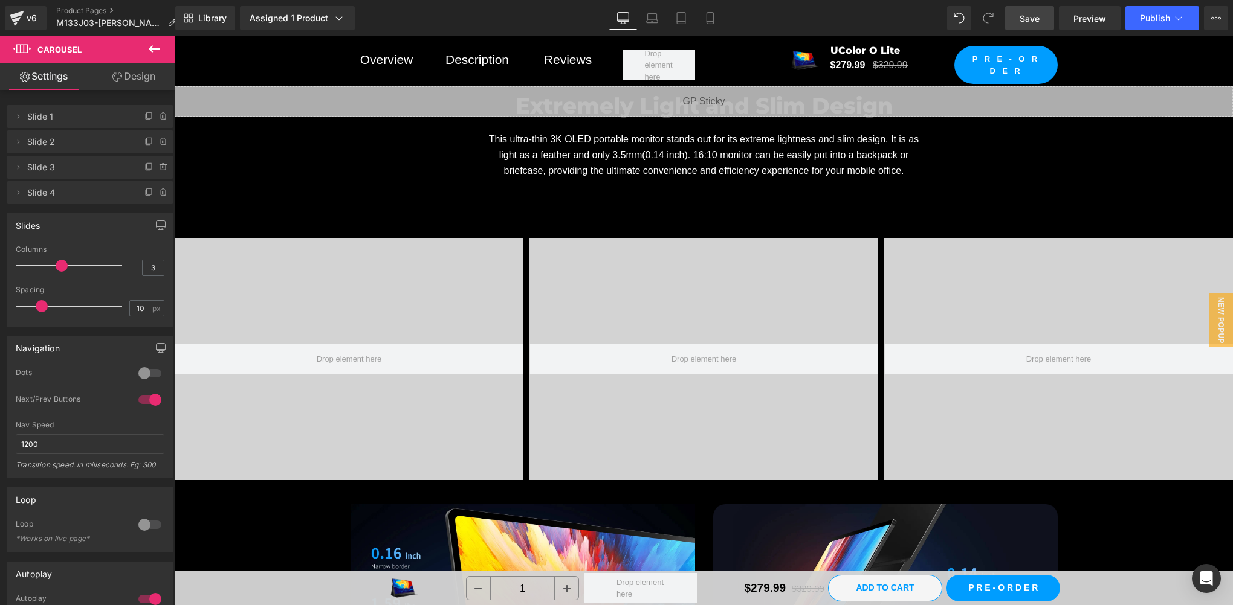
click at [1037, 16] on span "Save" at bounding box center [1029, 18] width 20 height 13
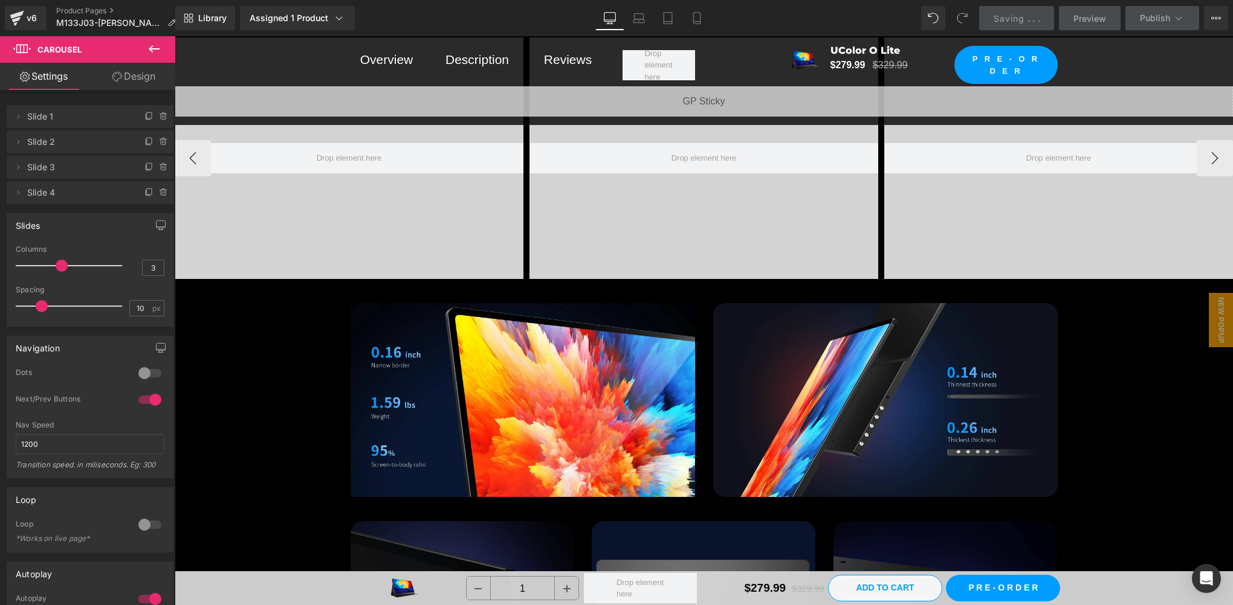
scroll to position [5748, 0]
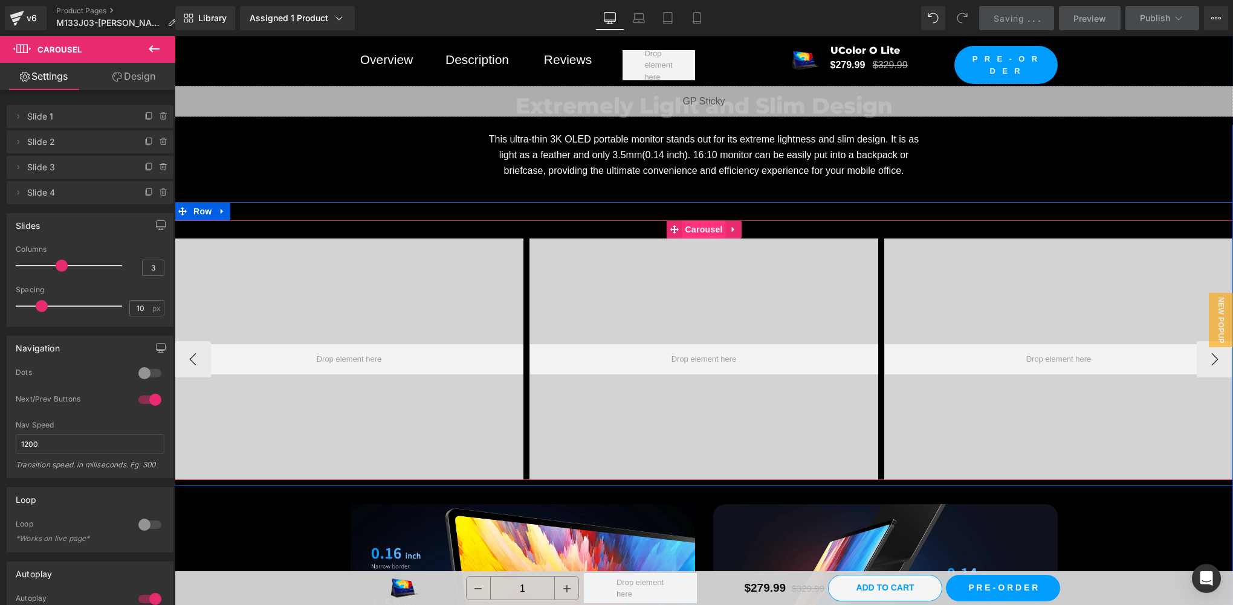
click at [699, 231] on span "Carousel" at bounding box center [704, 230] width 44 height 18
click at [690, 225] on span "Carousel" at bounding box center [704, 230] width 44 height 18
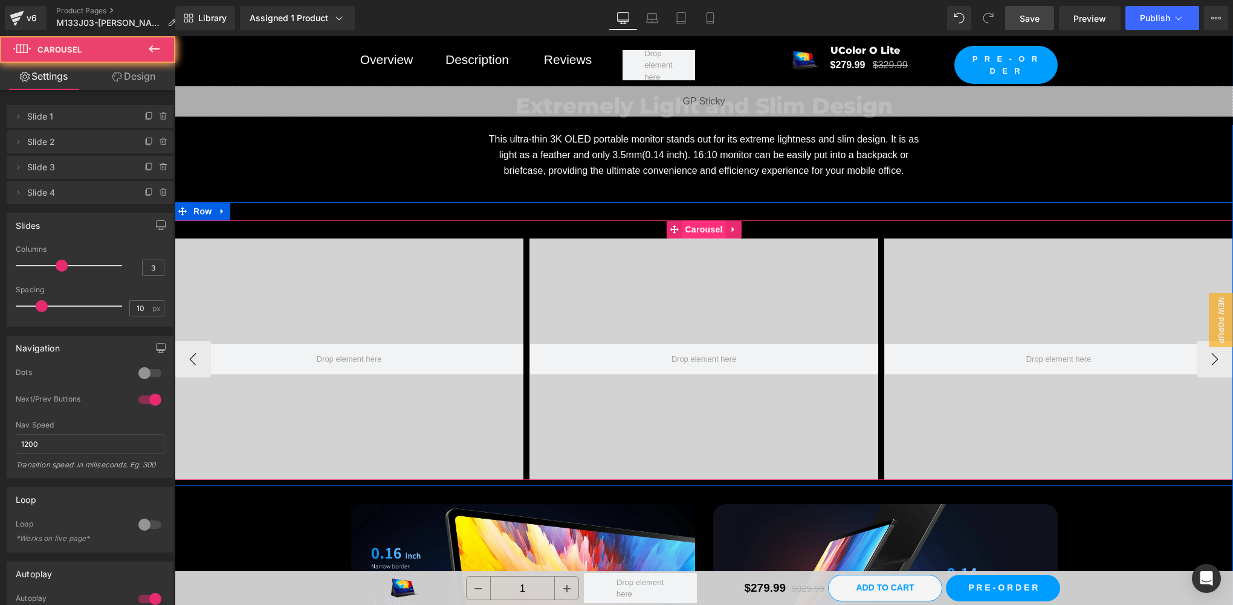
click at [690, 225] on span "Carousel" at bounding box center [704, 230] width 44 height 18
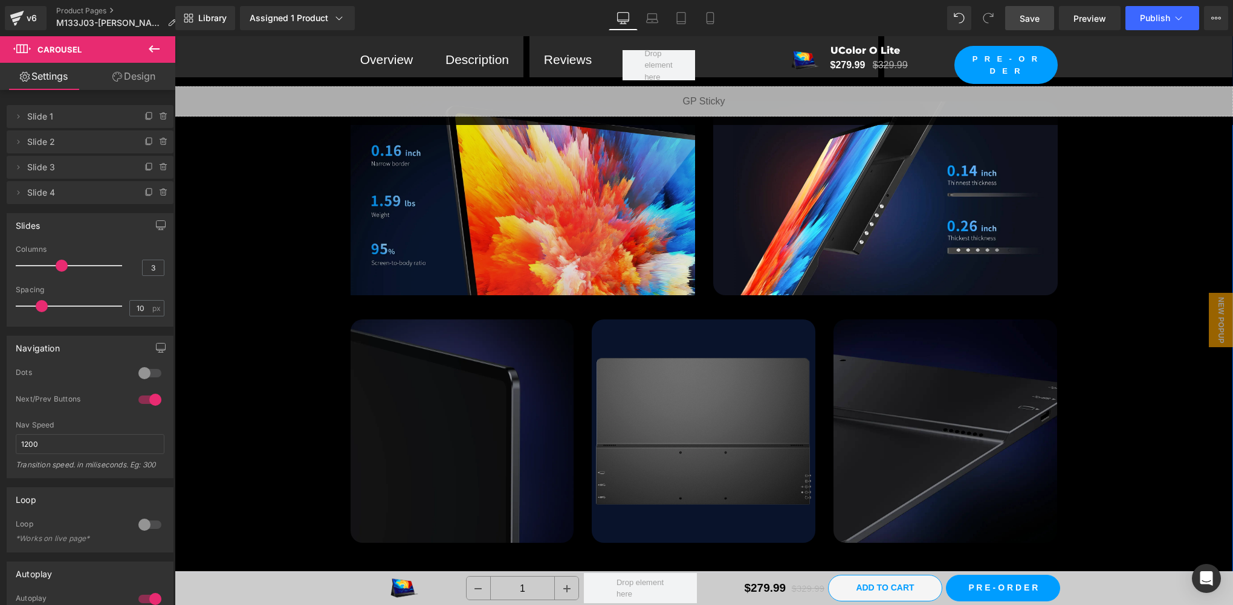
scroll to position [5949, 0]
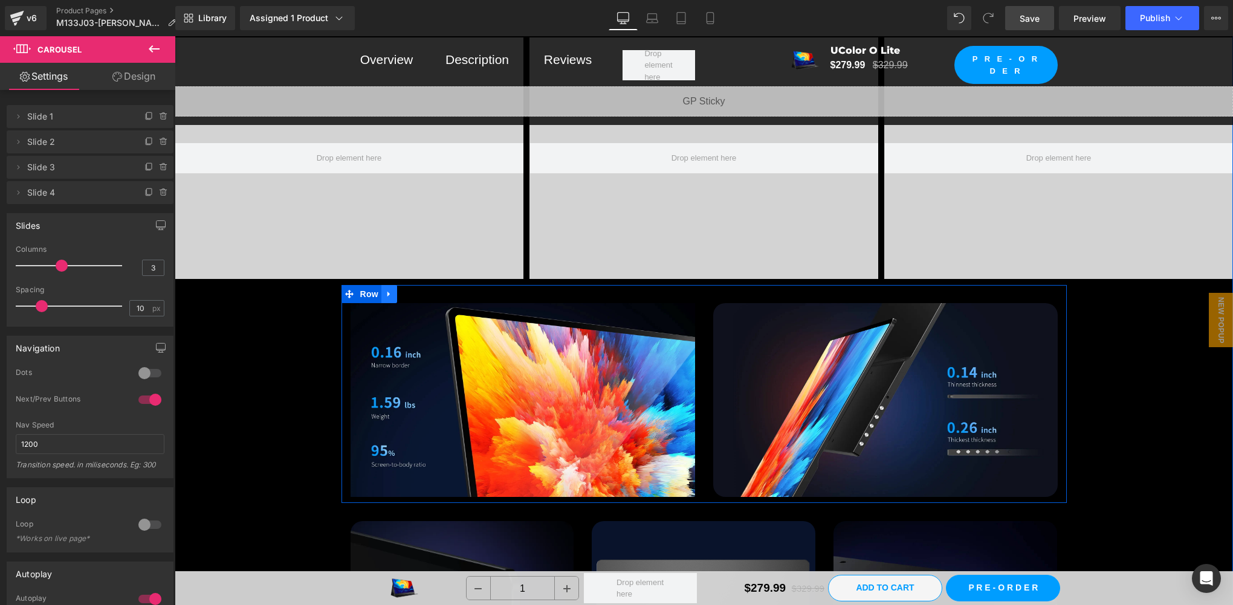
click at [389, 297] on link at bounding box center [389, 294] width 16 height 18
click at [416, 294] on icon at bounding box center [420, 294] width 8 height 8
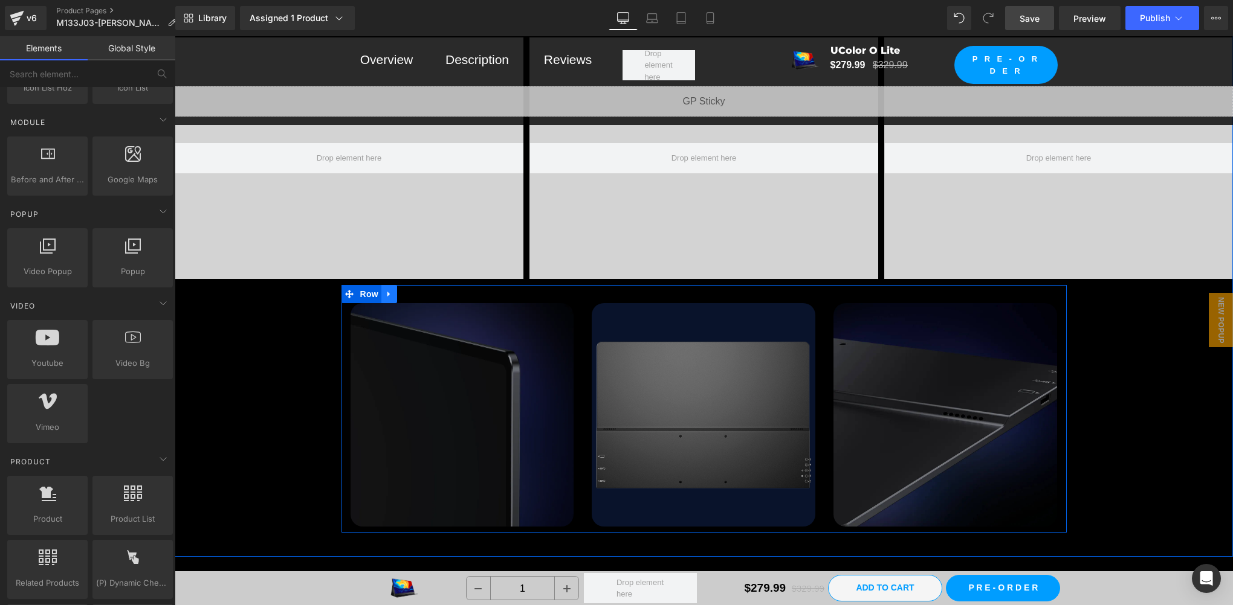
click at [385, 291] on icon at bounding box center [389, 294] width 8 height 9
click at [413, 289] on link at bounding box center [421, 294] width 16 height 18
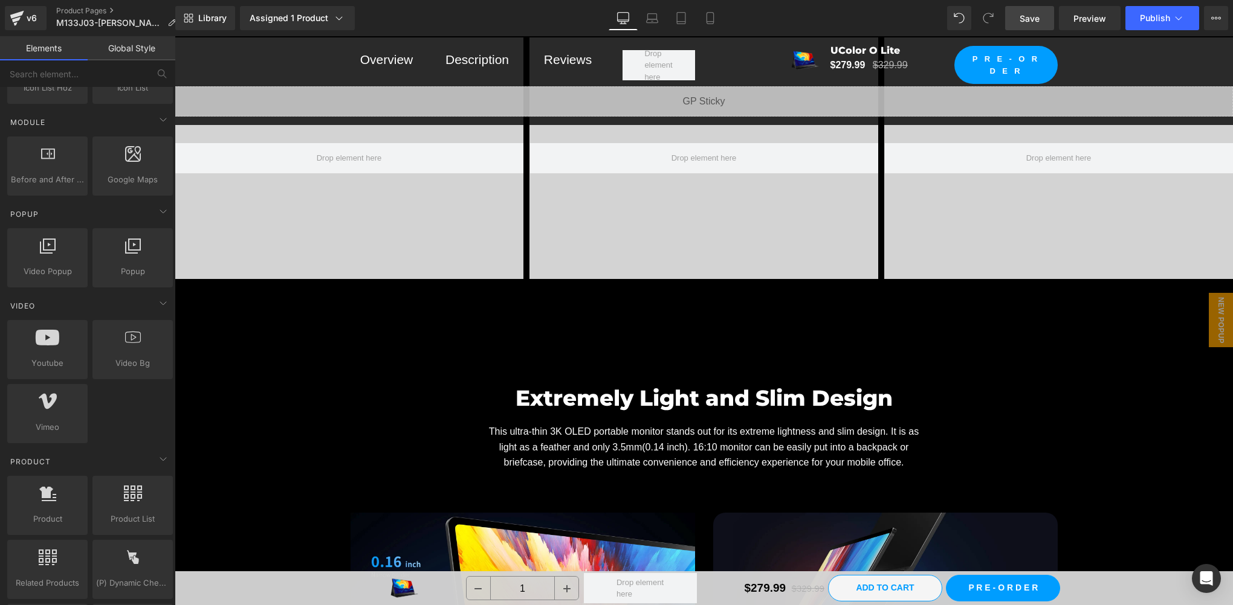
scroll to position [6151, 0]
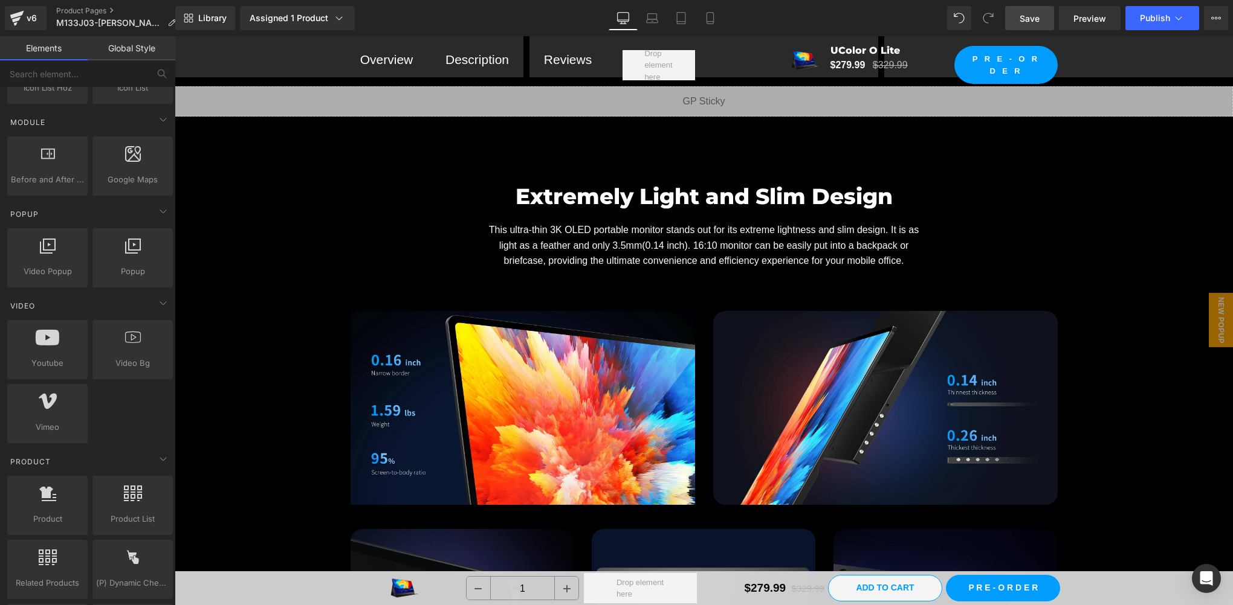
click at [1027, 13] on span "Save" at bounding box center [1029, 18] width 20 height 13
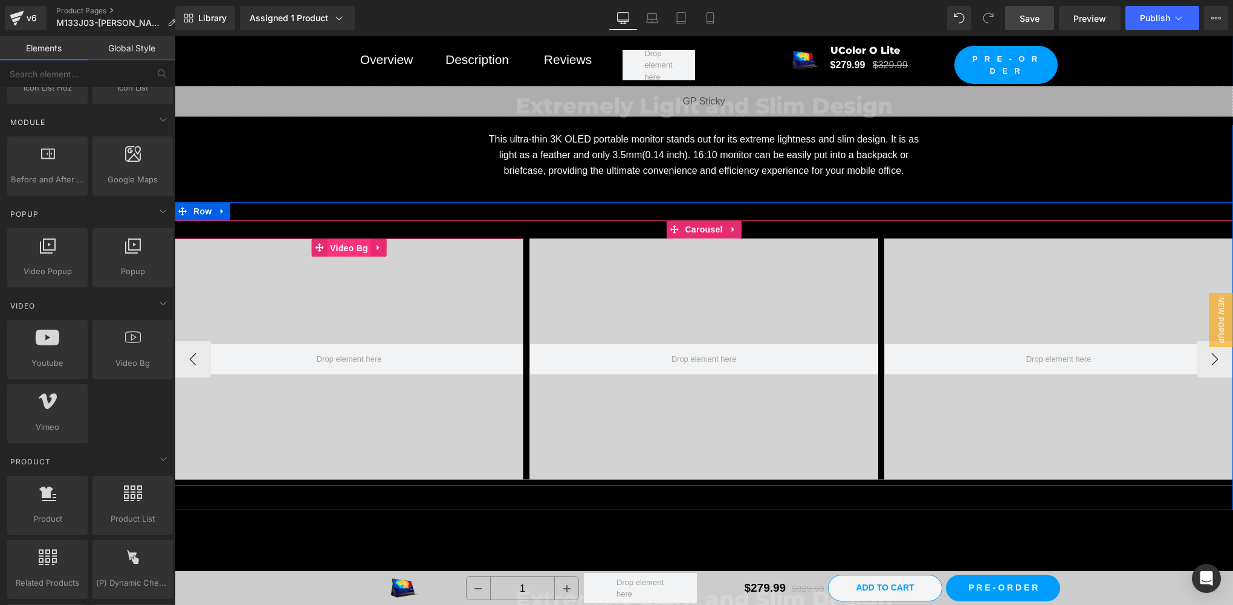
click at [336, 248] on span "Video Bg" at bounding box center [349, 248] width 44 height 18
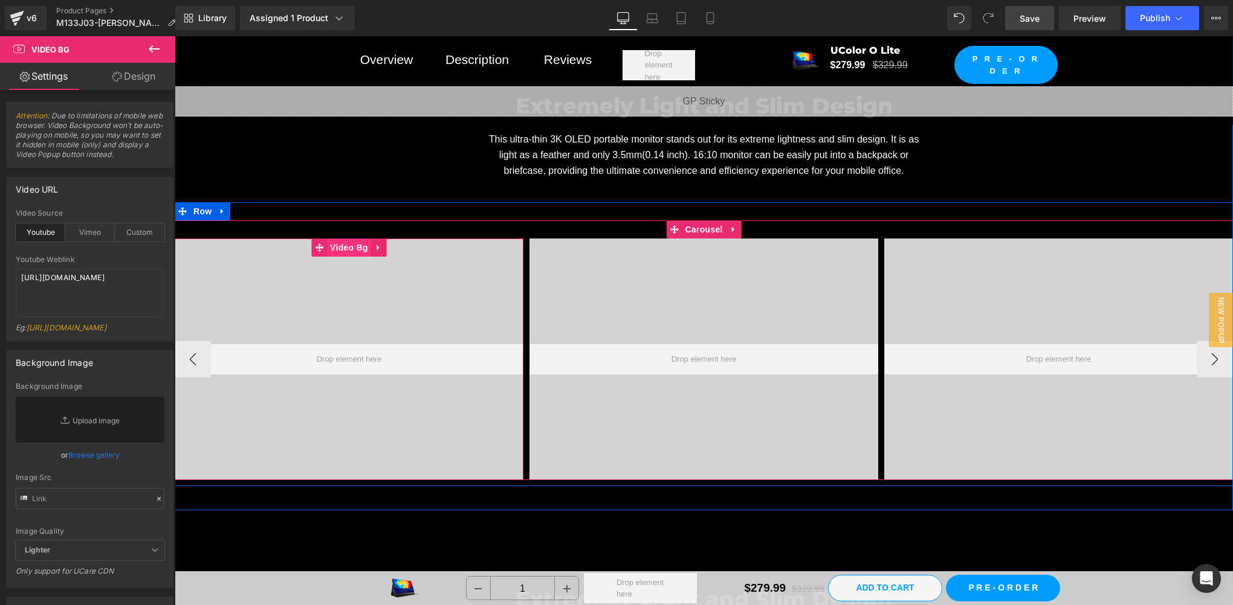
click at [346, 247] on span "Video Bg" at bounding box center [349, 248] width 44 height 18
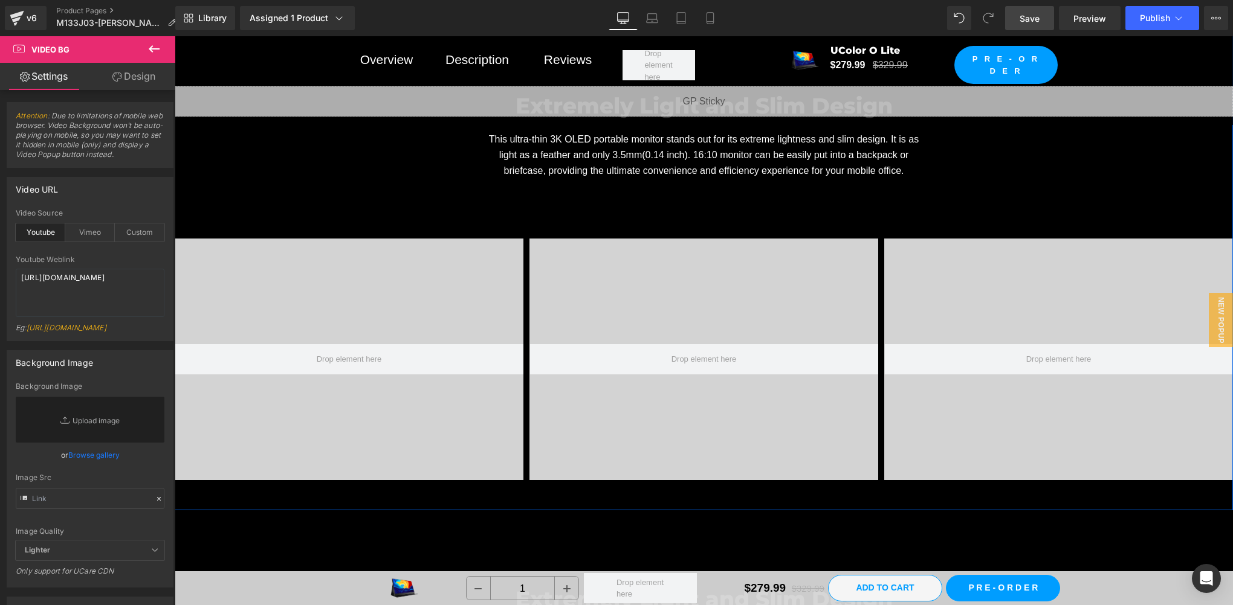
scroll to position [5547, 0]
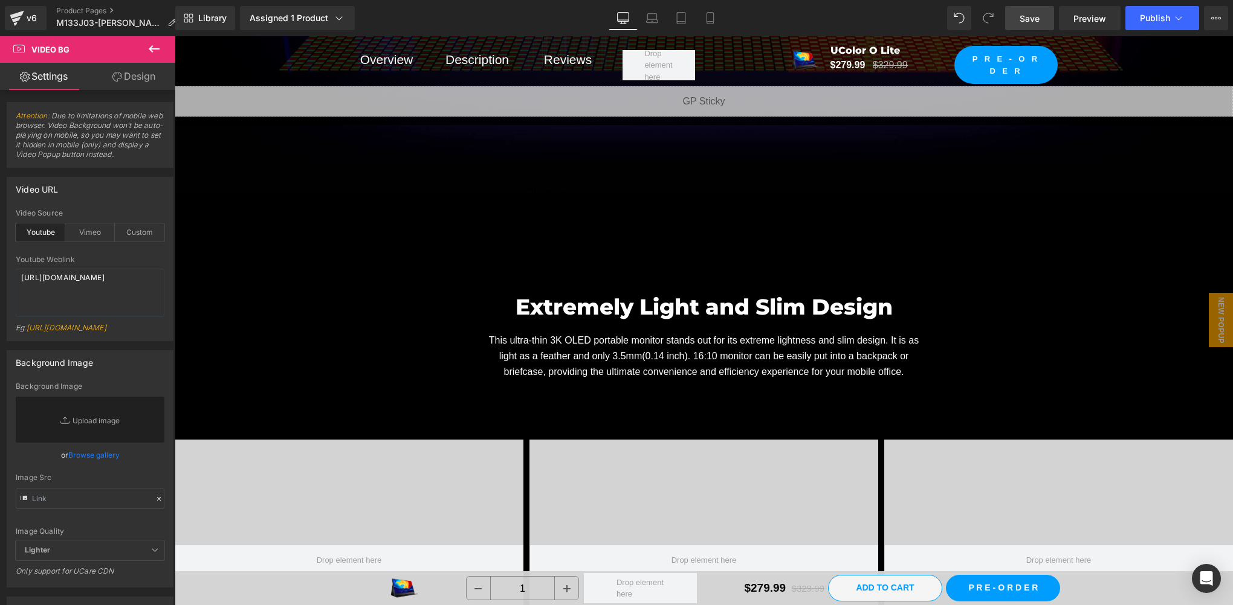
click at [208, 266] on div "Extremely Light and Slim Design Heading This ultra-thin 3K OLED portable monito…" at bounding box center [704, 476] width 1058 height 421
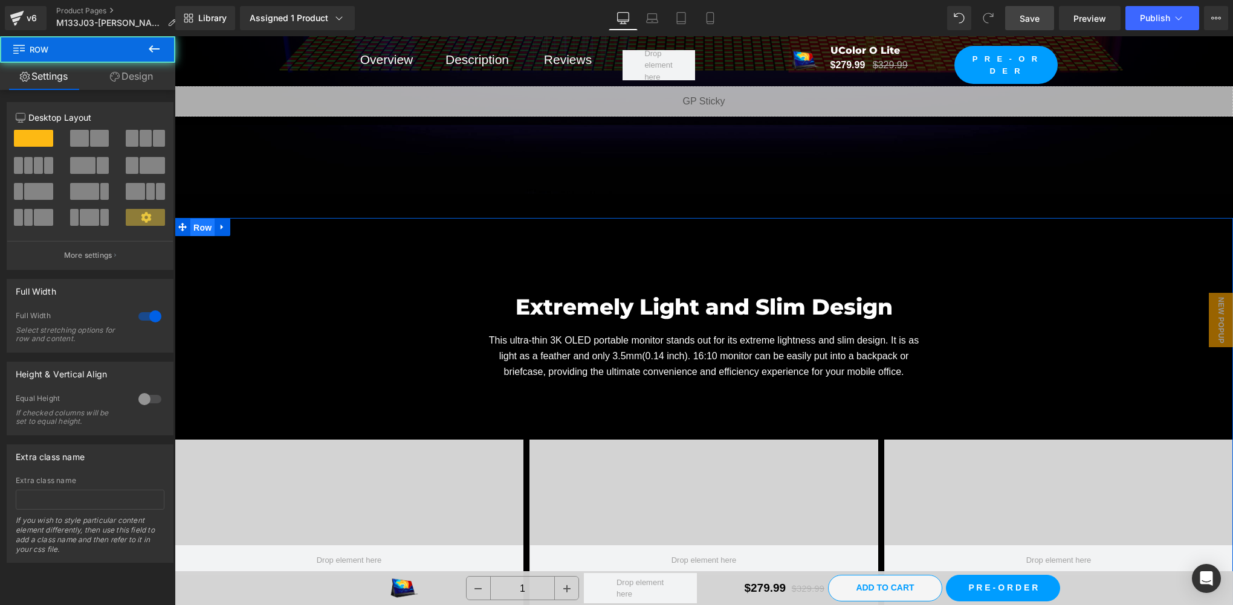
click at [208, 224] on span "Row" at bounding box center [202, 228] width 24 height 18
drag, startPoint x: 208, startPoint y: 224, endPoint x: 207, endPoint y: 218, distance: 6.1
click at [208, 224] on span "Row" at bounding box center [202, 227] width 24 height 18
click at [138, 71] on link "Design" at bounding box center [132, 76] width 88 height 27
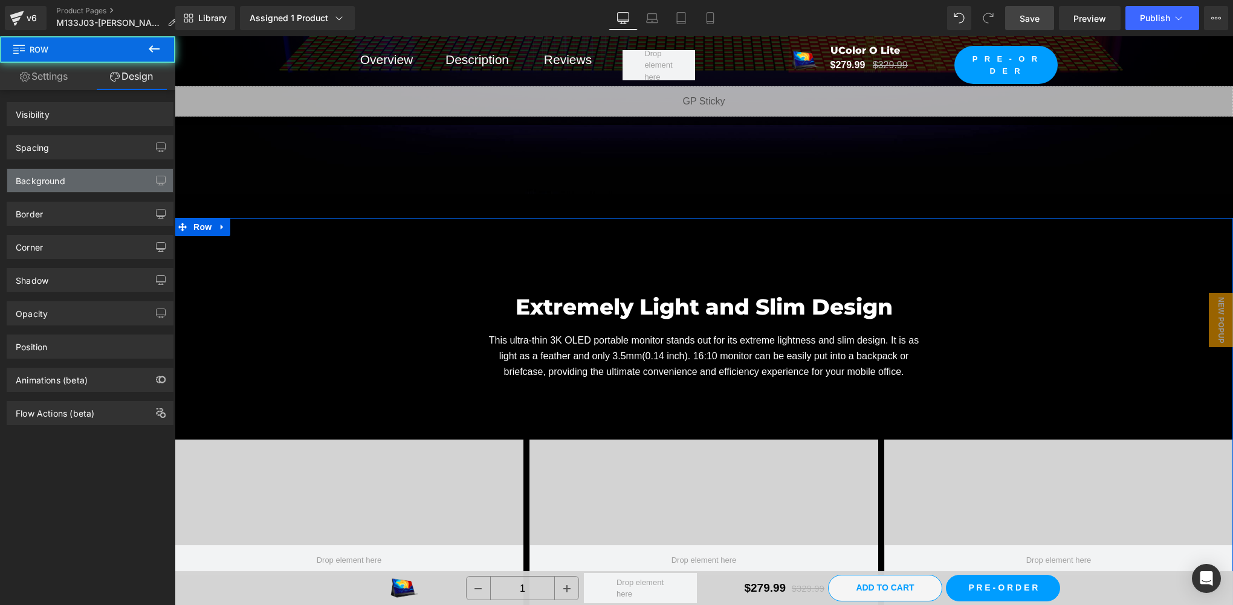
click at [63, 186] on div "Background" at bounding box center [90, 180] width 166 height 23
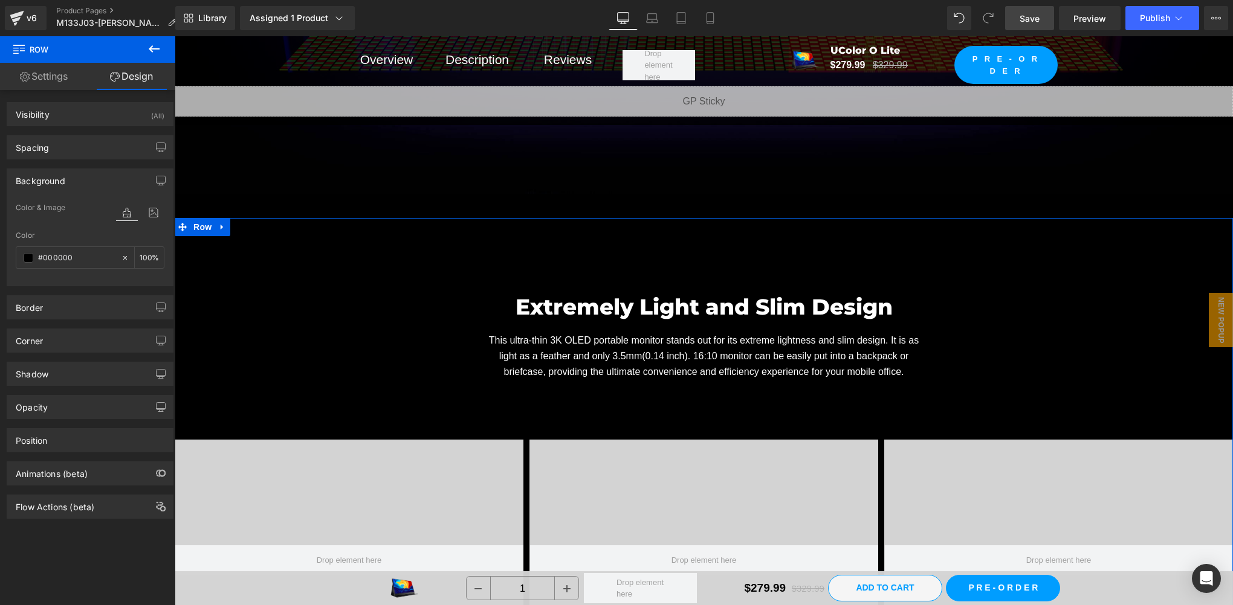
type input "#000000"
type input "100"
click at [148, 211] on icon at bounding box center [154, 213] width 22 height 16
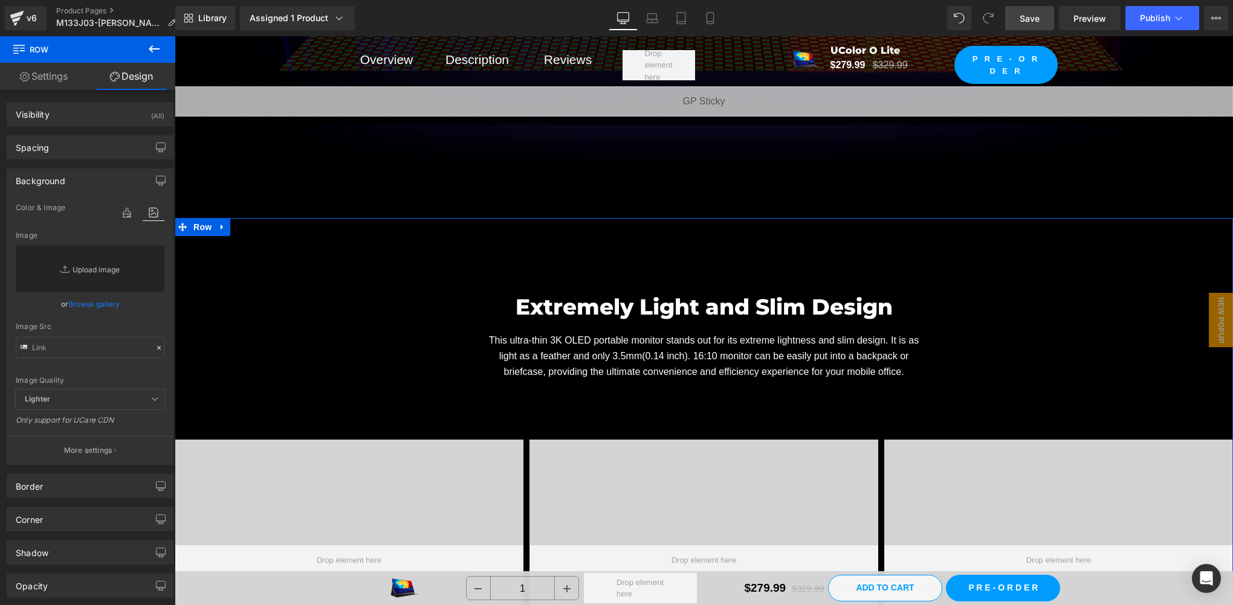
click at [74, 279] on link "Replace Image" at bounding box center [90, 269] width 149 height 46
type input "C:\fakepath\pexels-eberhardgross-1612351.jpg"
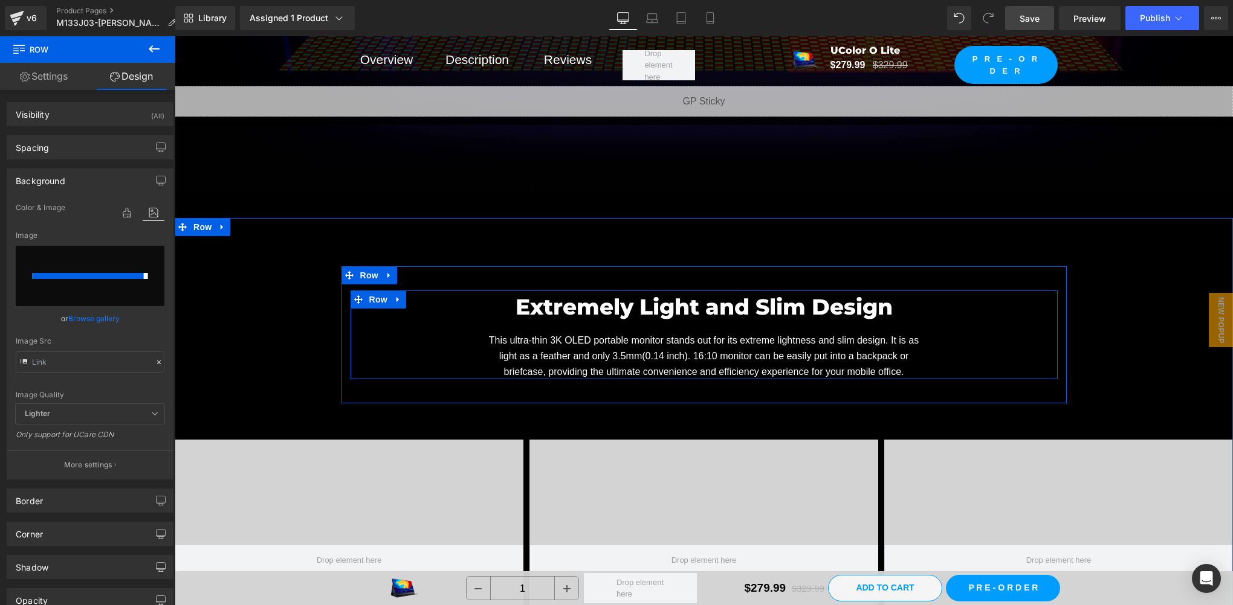
type input "[URL][DOMAIN_NAME]"
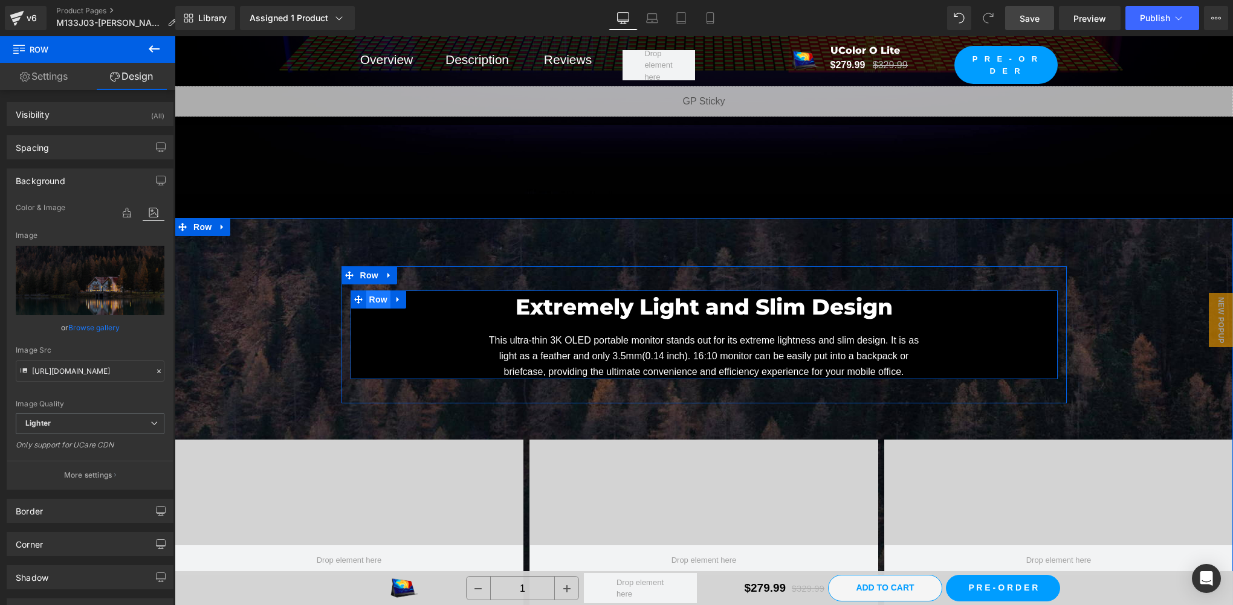
click at [371, 295] on span "Row" at bounding box center [378, 300] width 24 height 18
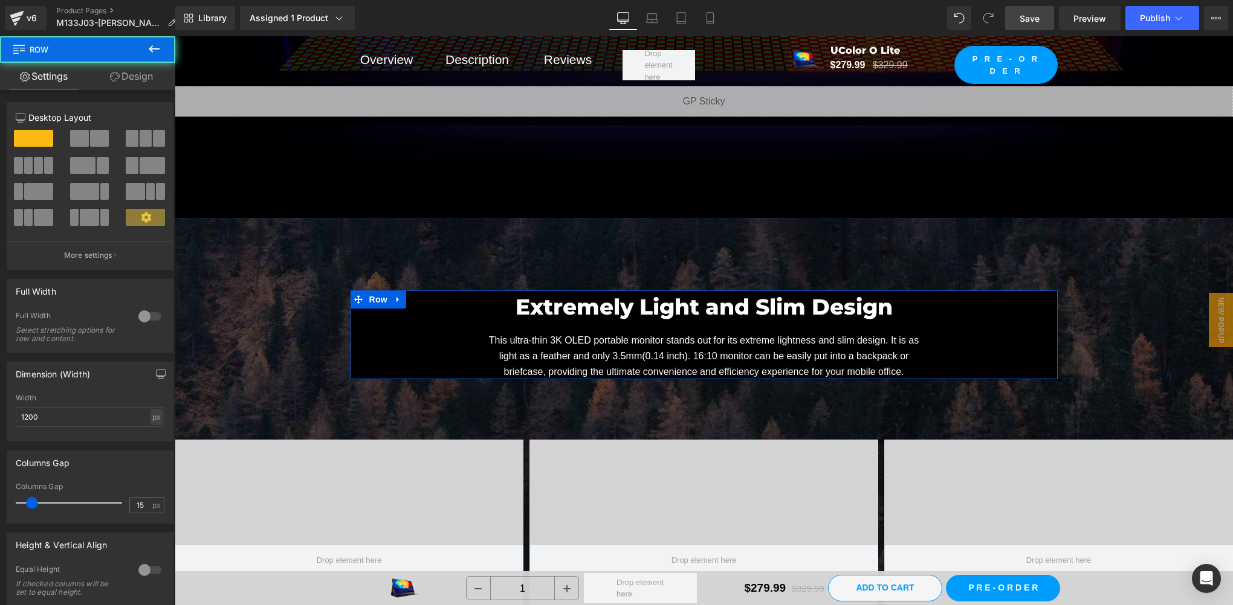
click at [142, 77] on link "Design" at bounding box center [132, 76] width 88 height 27
click at [0, 0] on div "Background" at bounding box center [0, 0] width 0 height 0
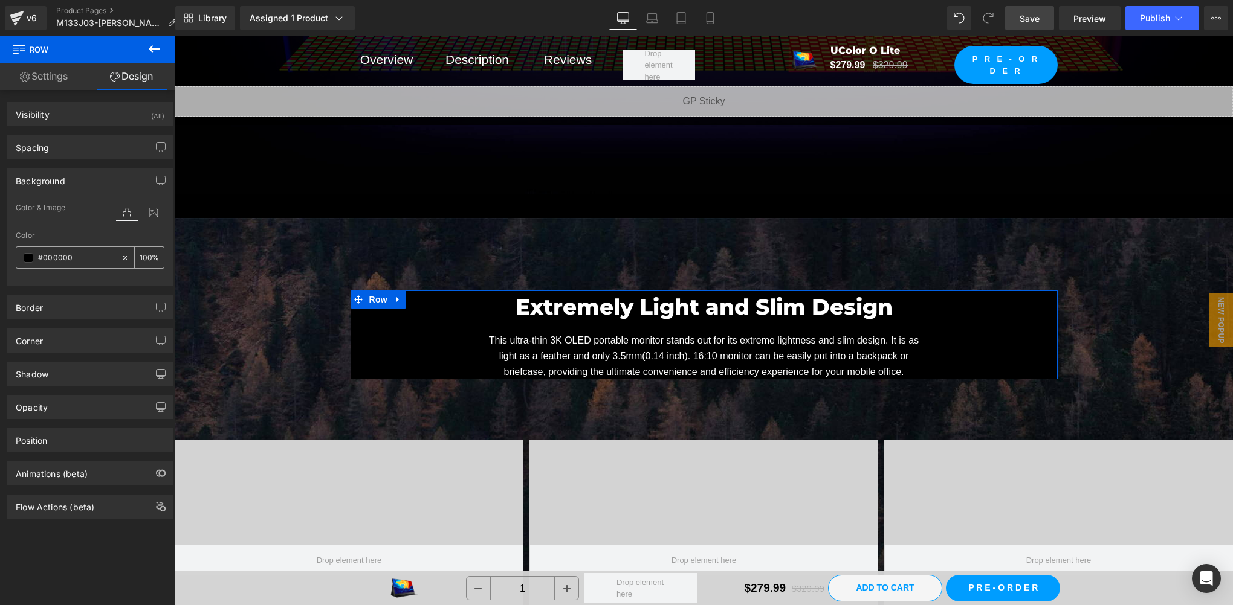
click at [123, 257] on icon at bounding box center [125, 258] width 4 height 4
type input "none"
type input "0"
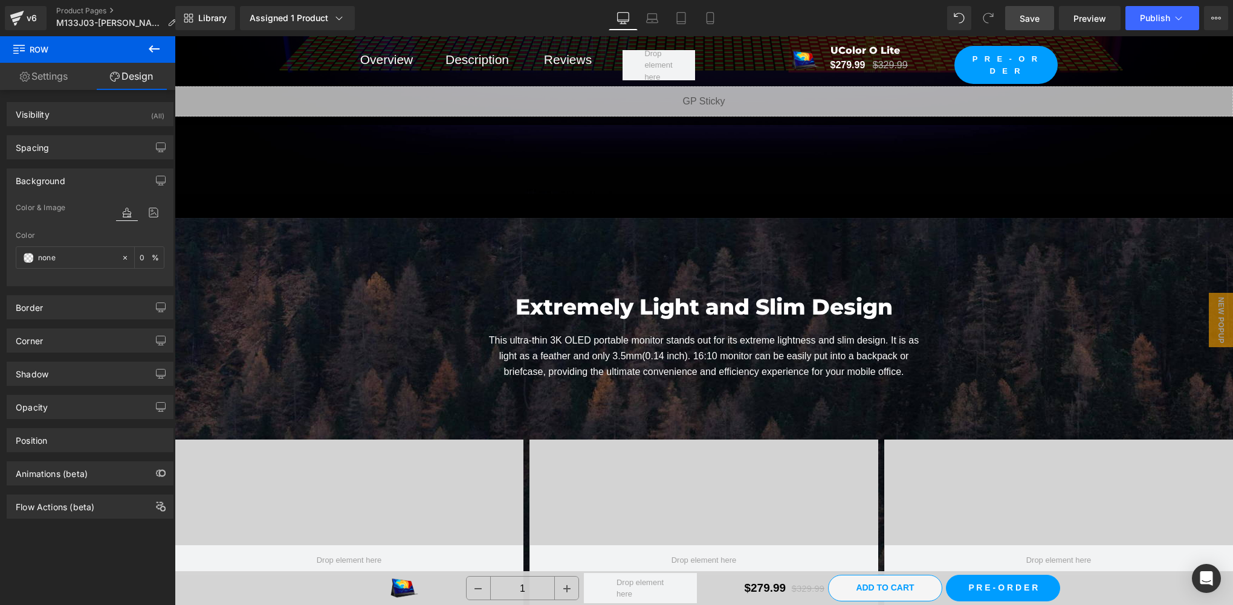
drag, startPoint x: 1033, startPoint y: 24, endPoint x: 471, endPoint y: 289, distance: 621.2
click at [1033, 24] on span "Save" at bounding box center [1029, 18] width 20 height 13
click at [193, 225] on span "Row" at bounding box center [202, 227] width 24 height 18
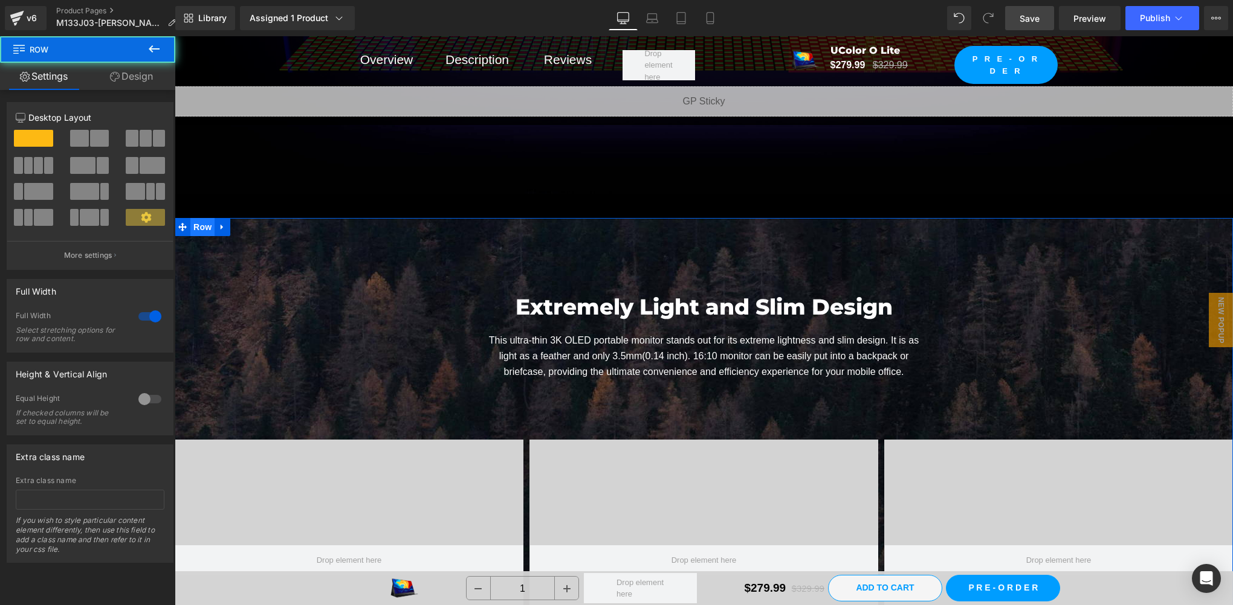
click at [193, 225] on span "Row" at bounding box center [202, 227] width 24 height 18
drag, startPoint x: 127, startPoint y: 80, endPoint x: 68, endPoint y: 152, distance: 93.2
click at [127, 80] on link "Design" at bounding box center [132, 76] width 88 height 27
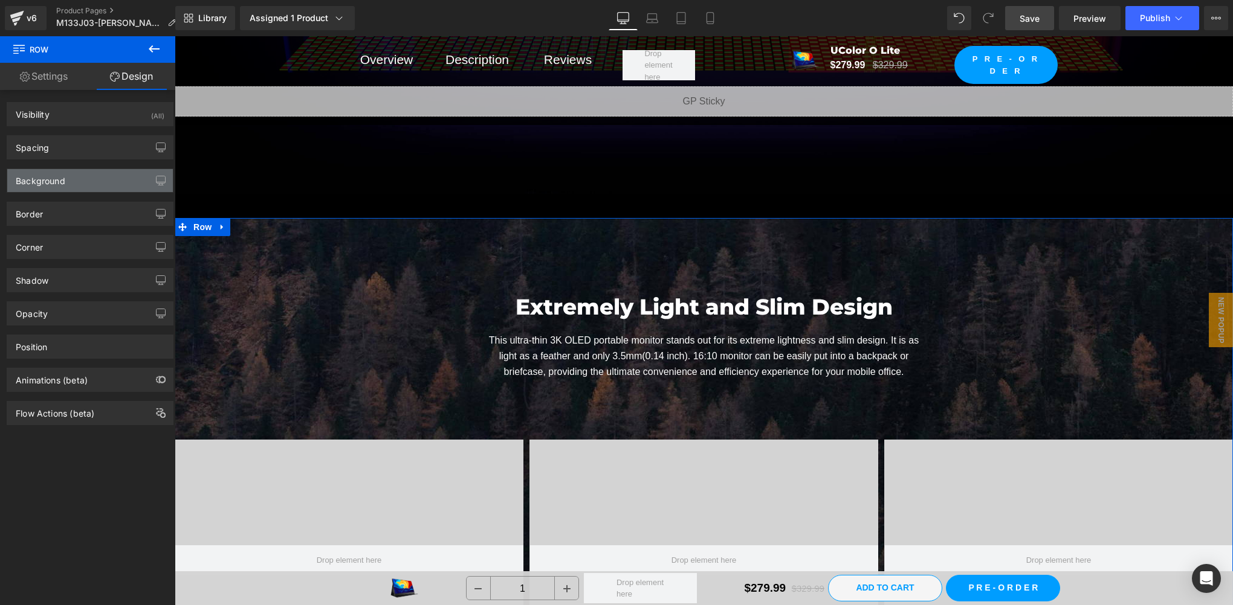
type input "[URL][DOMAIN_NAME]"
click at [65, 179] on div "Background" at bounding box center [90, 180] width 166 height 23
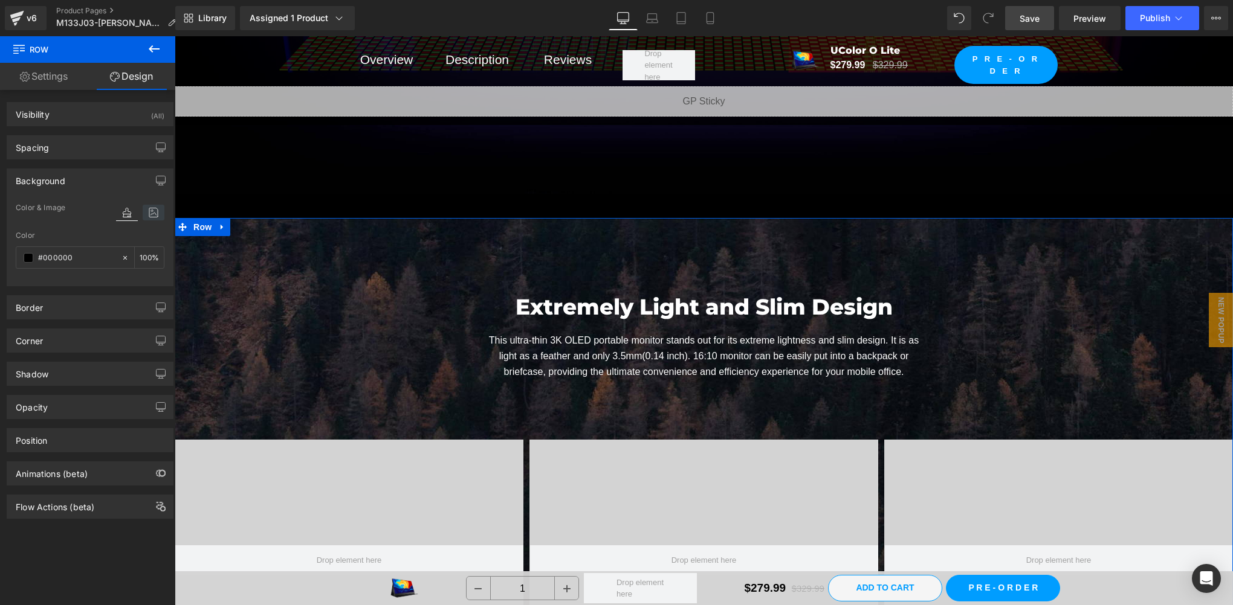
click at [153, 211] on icon at bounding box center [154, 213] width 22 height 16
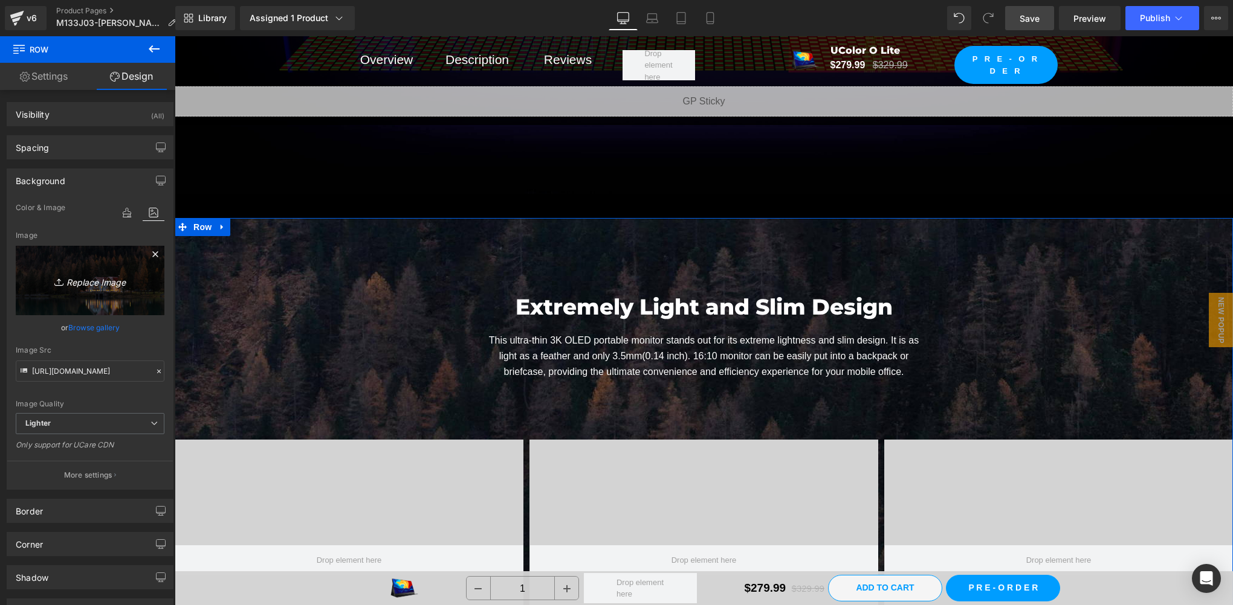
click at [86, 281] on icon "Replace Image" at bounding box center [90, 280] width 97 height 15
type input "C:\fakepath\ss_2d24468f7ca6dfe4cb79017db119e14f76ad9886.1920x1080.jpg"
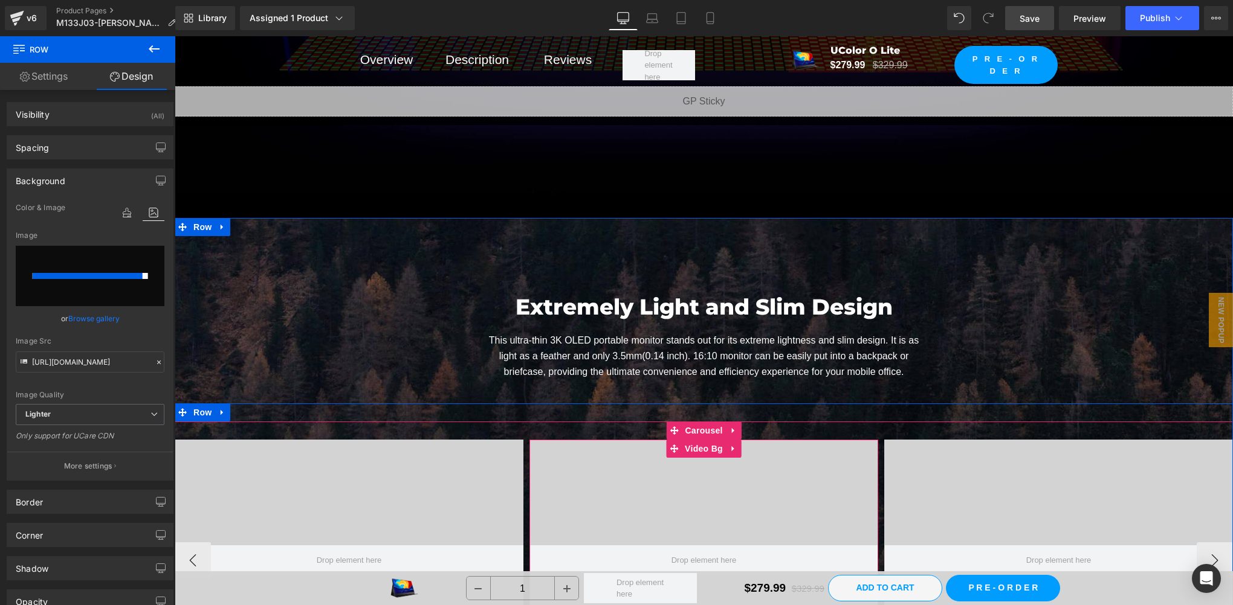
type input "[URL][DOMAIN_NAME]"
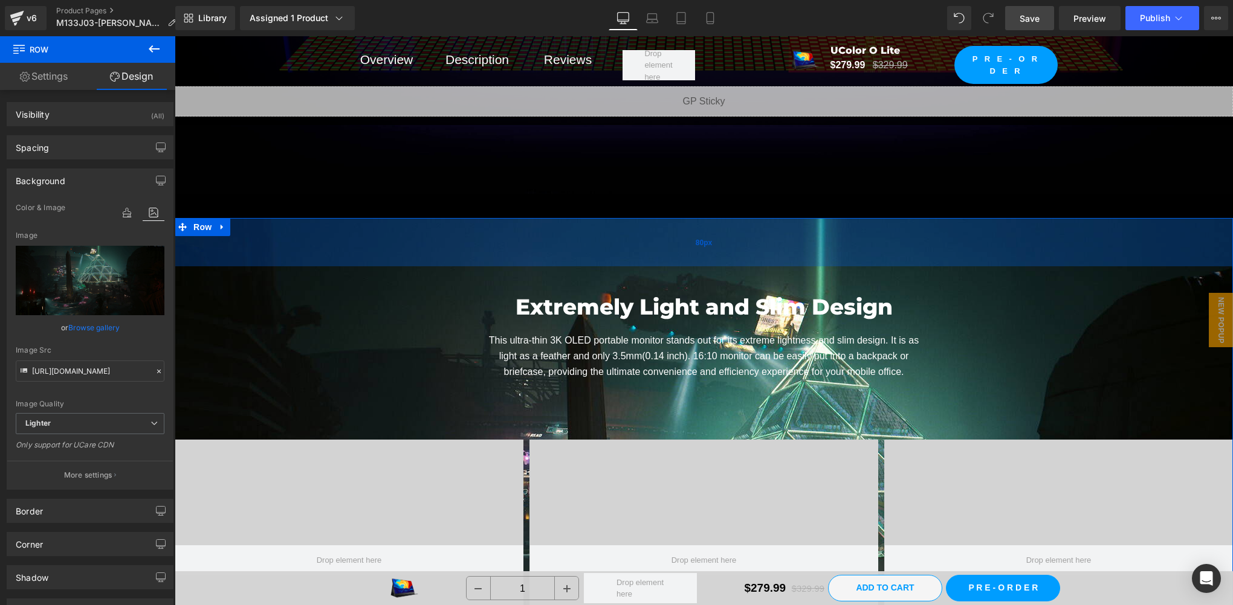
click at [604, 230] on div "80px" at bounding box center [704, 242] width 1058 height 48
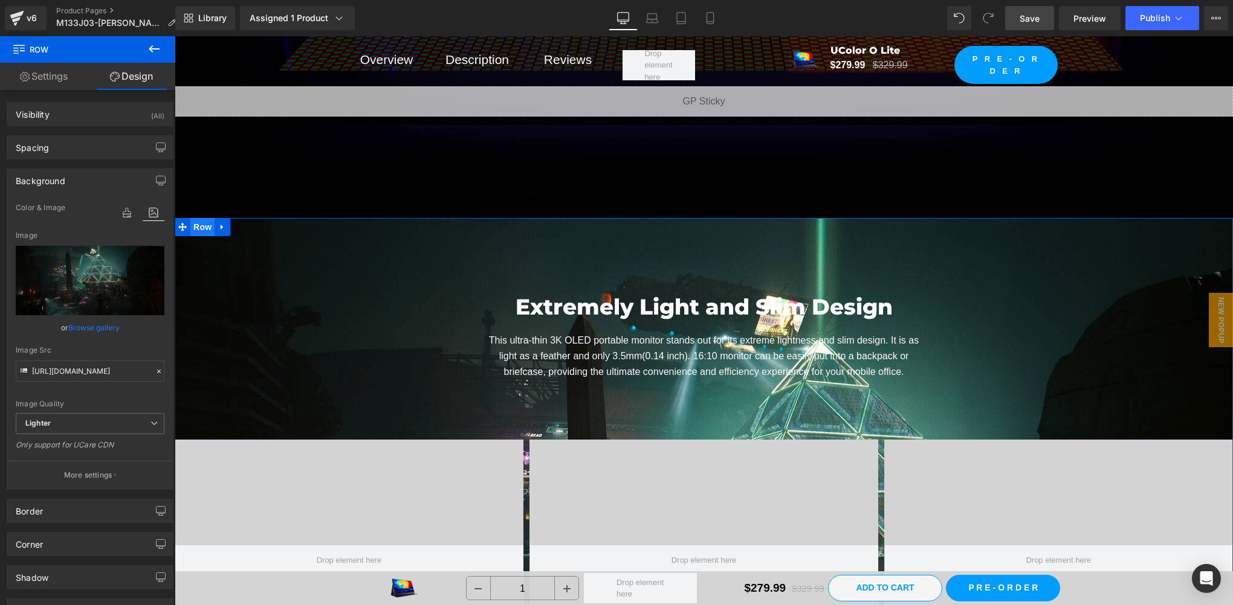
click at [203, 228] on span "Row" at bounding box center [202, 227] width 24 height 18
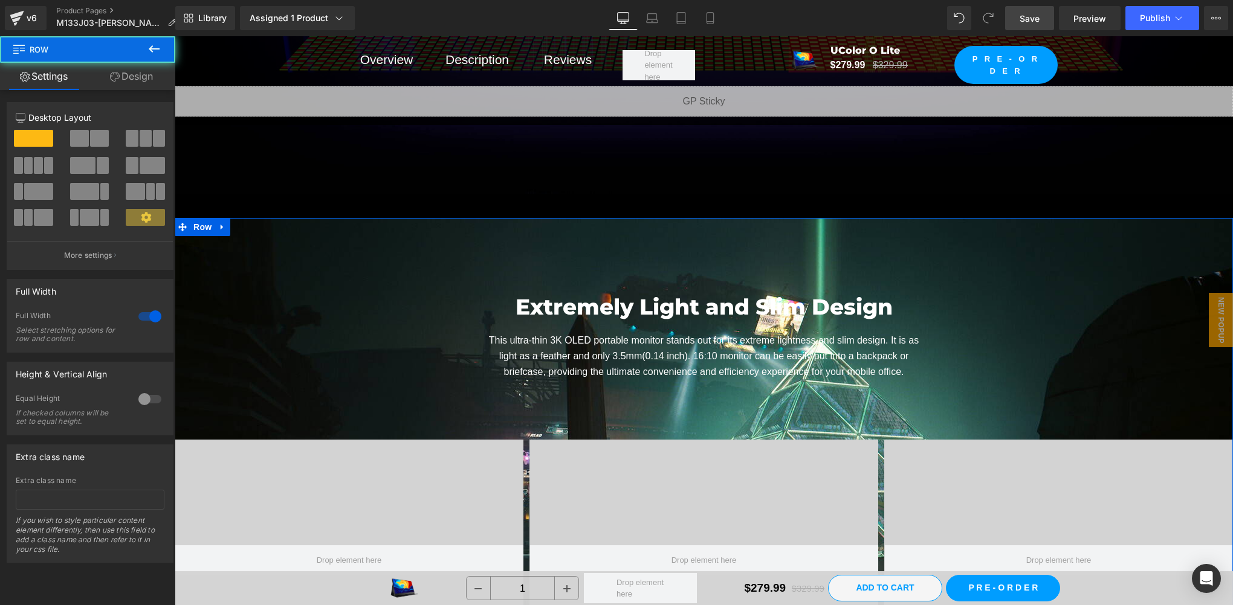
click at [143, 72] on link "Design" at bounding box center [132, 76] width 88 height 27
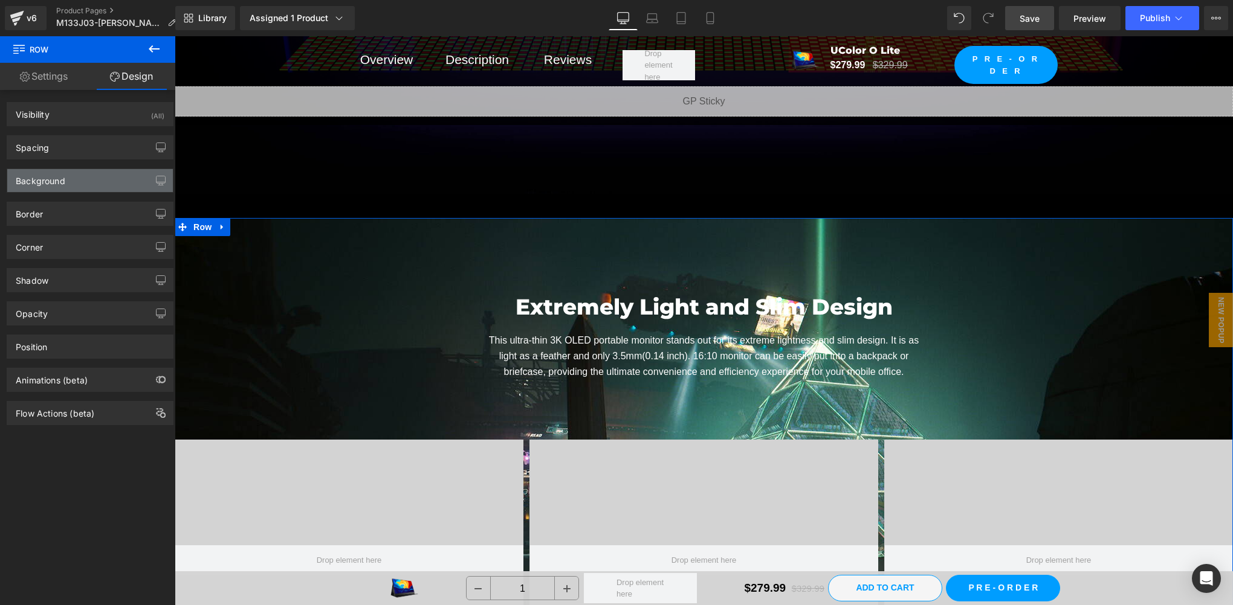
click at [54, 185] on div "Background" at bounding box center [41, 177] width 50 height 17
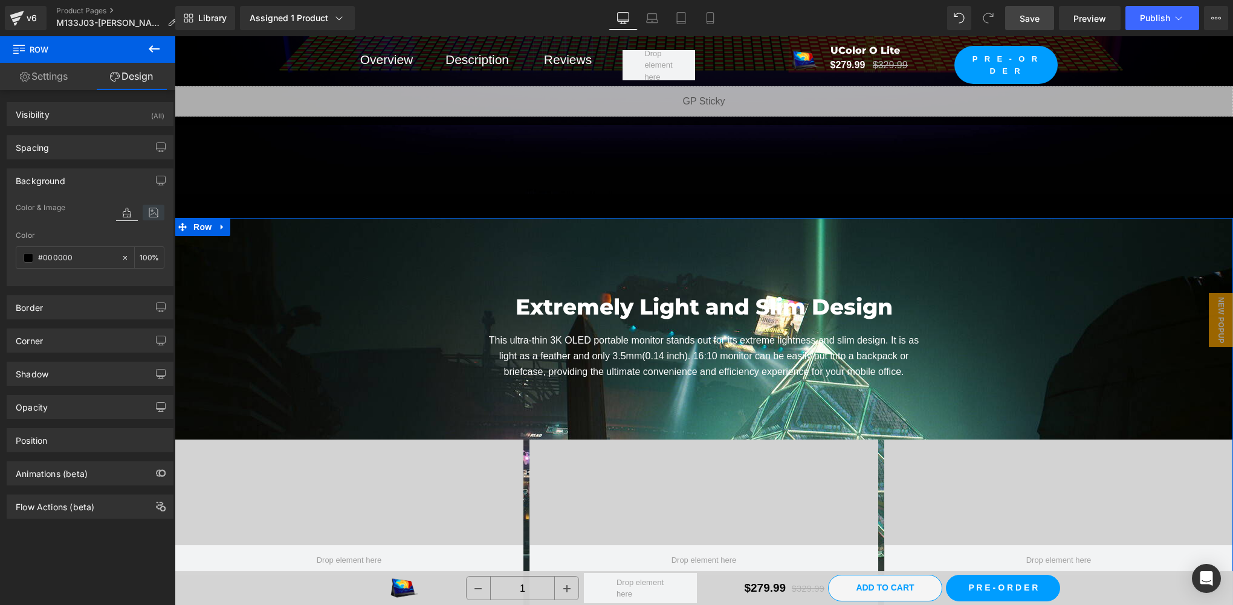
click at [152, 211] on icon at bounding box center [154, 213] width 22 height 16
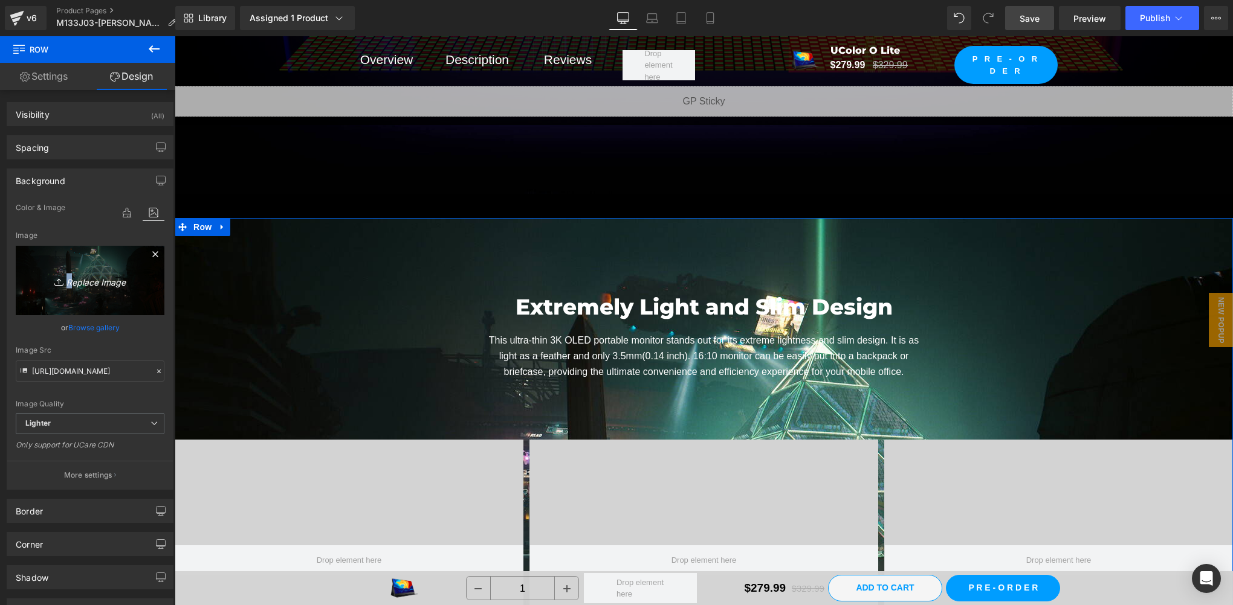
click at [63, 277] on icon "Replace Image" at bounding box center [90, 280] width 97 height 15
type input "C:\fakepath\ss_59d1b19964cc532213df92c8287b75a0bffeb33c.1920x1080.jpg"
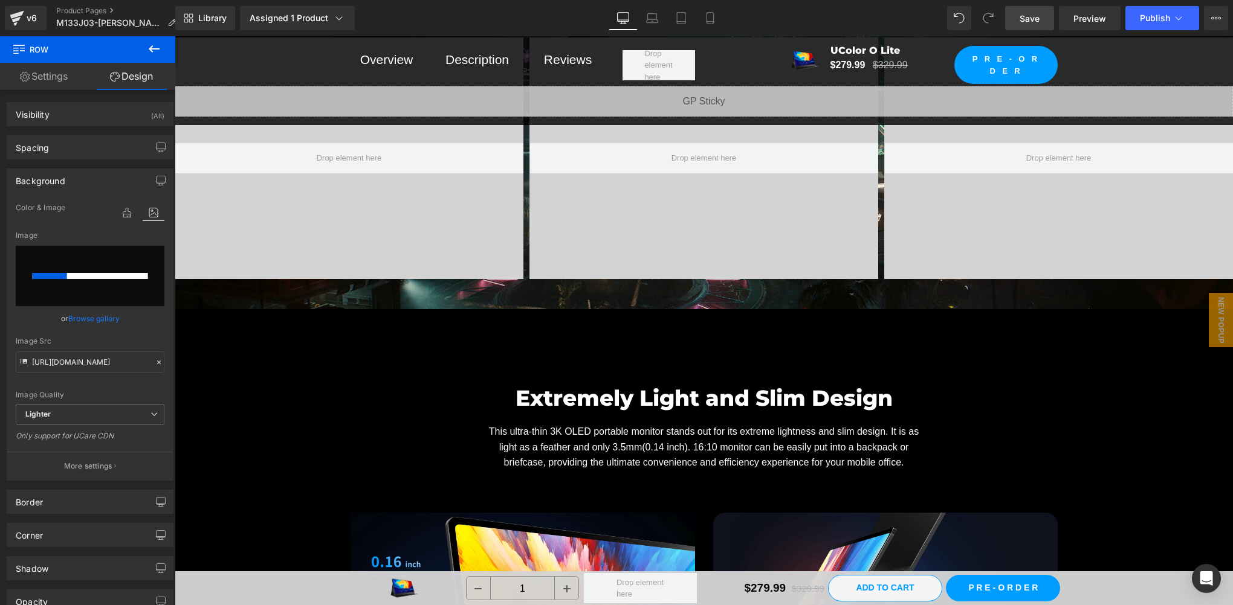
scroll to position [5748, 0]
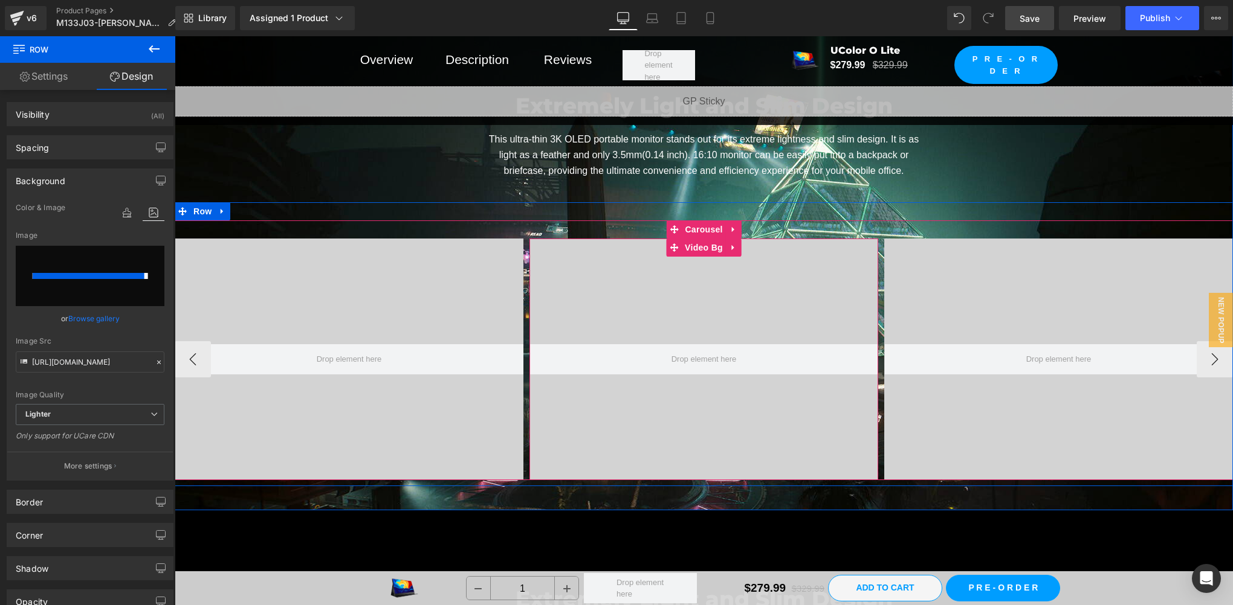
type input "[URL][DOMAIN_NAME]"
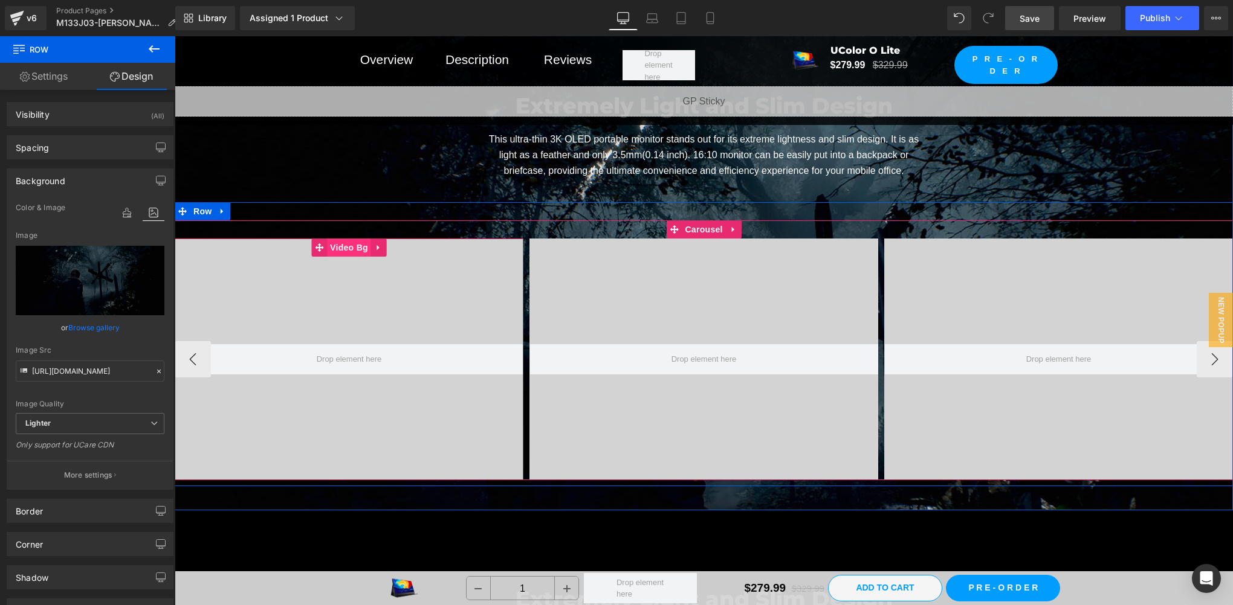
click at [341, 244] on span "Video Bg" at bounding box center [349, 248] width 44 height 18
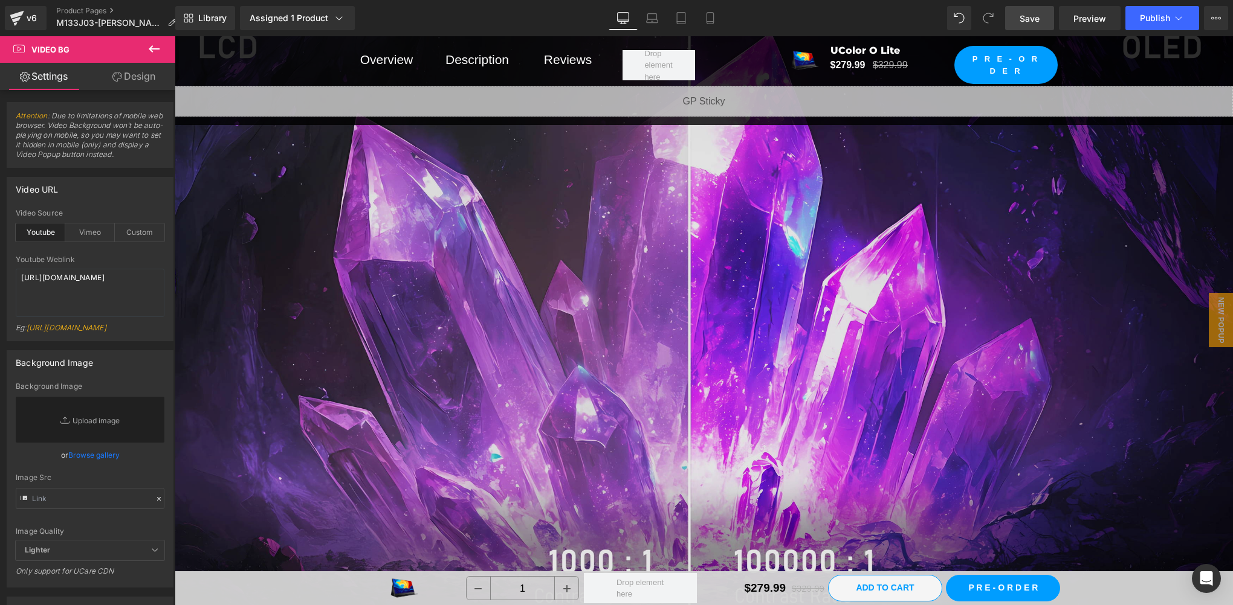
scroll to position [1921, 0]
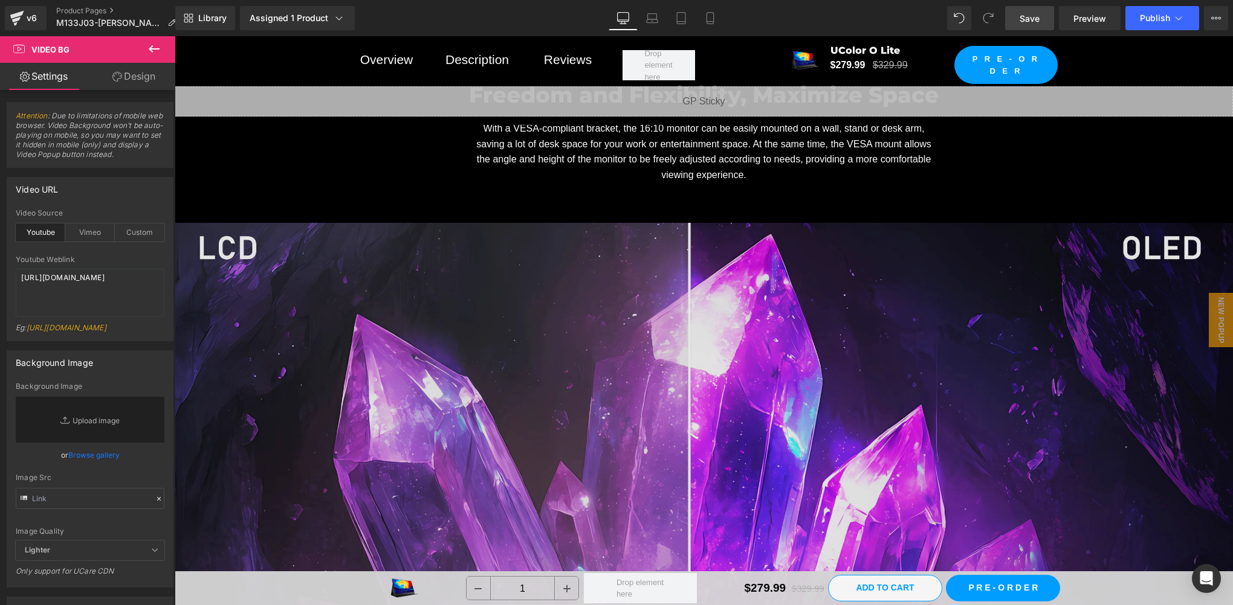
click at [546, 355] on img at bounding box center [704, 520] width 1058 height 595
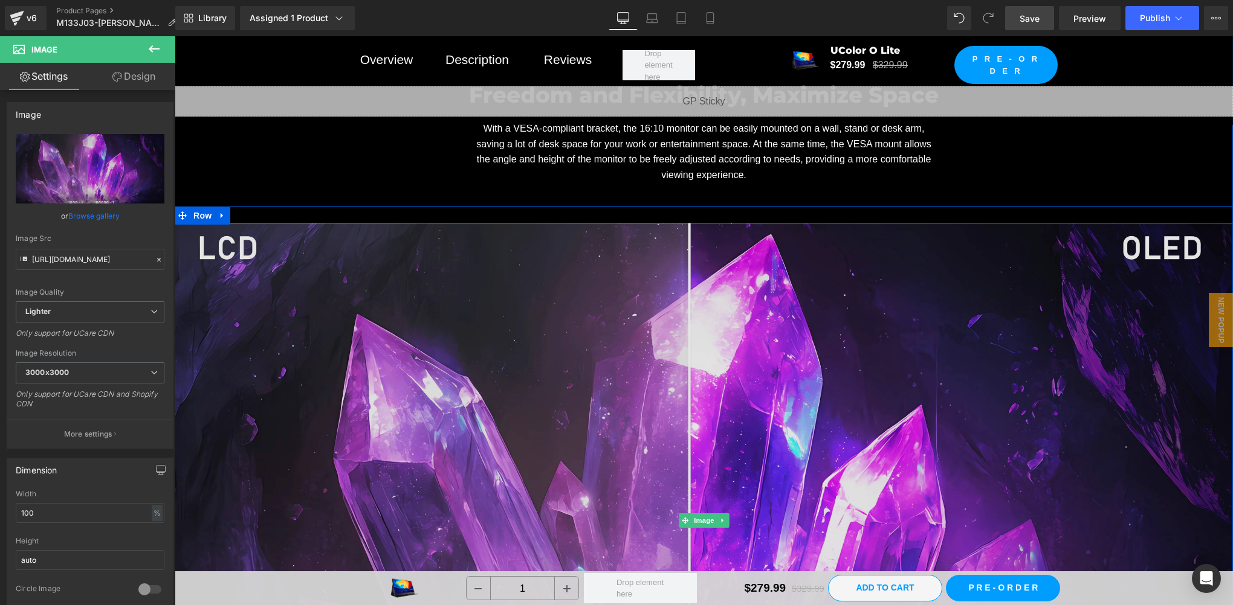
drag, startPoint x: 696, startPoint y: 516, endPoint x: 676, endPoint y: 494, distance: 29.5
click at [696, 516] on span "Image" at bounding box center [703, 521] width 25 height 15
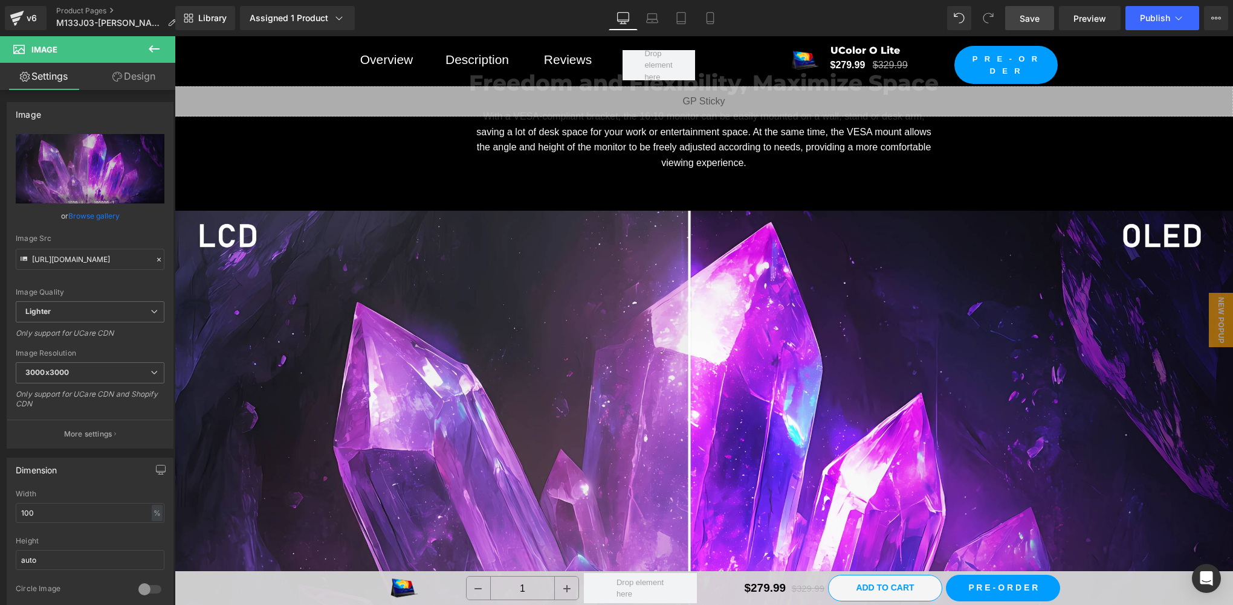
scroll to position [2122, 0]
